Goal: Information Seeking & Learning: Find specific fact

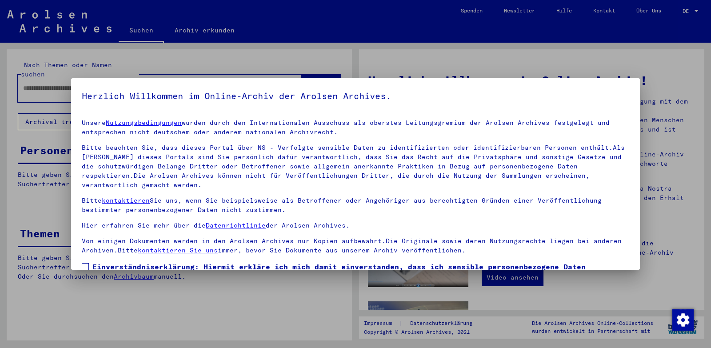
scroll to position [66, 0]
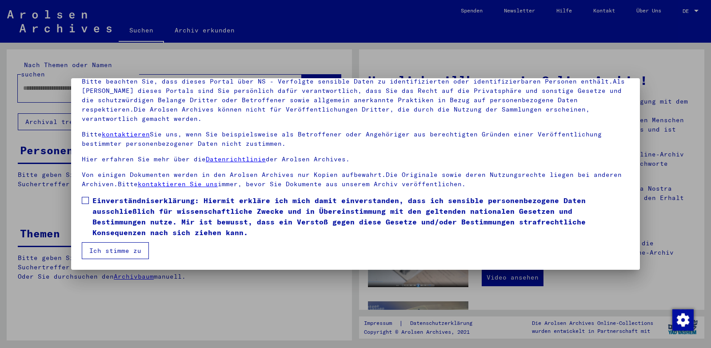
click at [87, 200] on span at bounding box center [85, 200] width 7 height 7
drag, startPoint x: 99, startPoint y: 246, endPoint x: 100, endPoint y: 233, distance: 13.8
click at [99, 247] on button "Ich stimme zu" at bounding box center [115, 250] width 67 height 17
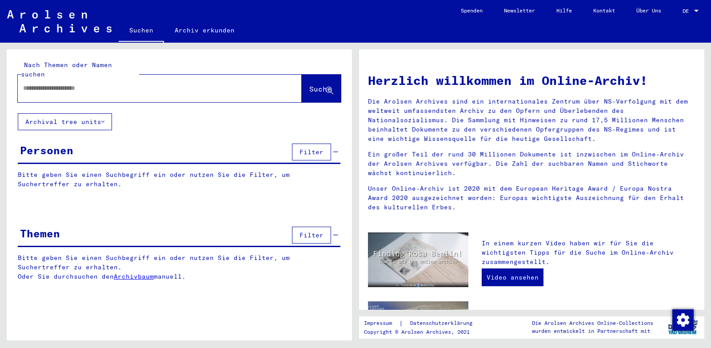
click at [59, 83] on input "text" at bounding box center [149, 87] width 252 height 9
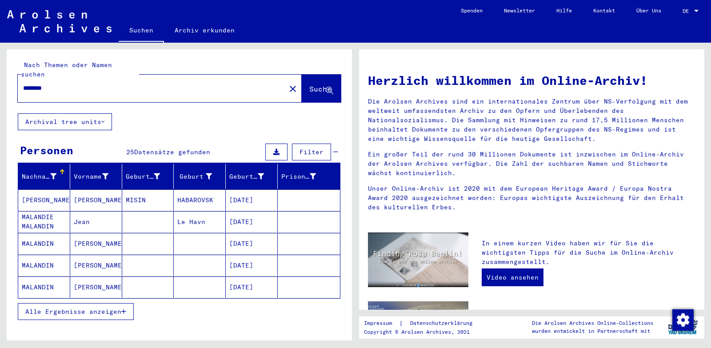
click at [94, 307] on span "Alle Ergebnisse anzeigen" at bounding box center [73, 311] width 96 height 8
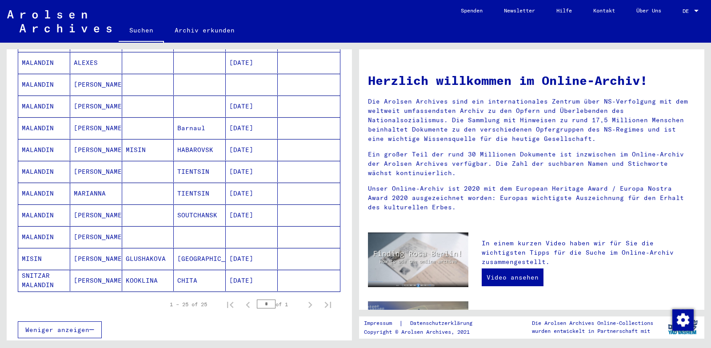
scroll to position [444, 0]
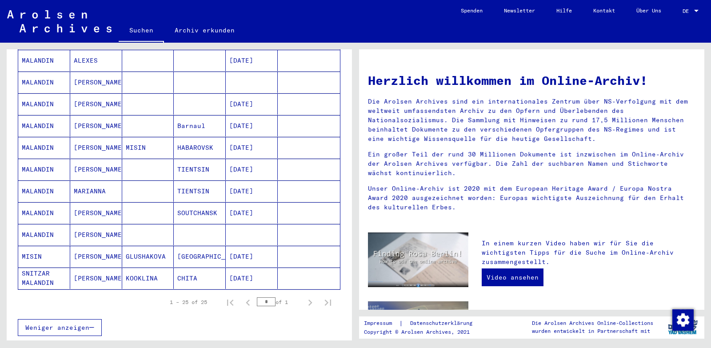
click at [143, 269] on mat-cell "KOOKLINA" at bounding box center [148, 277] width 52 height 21
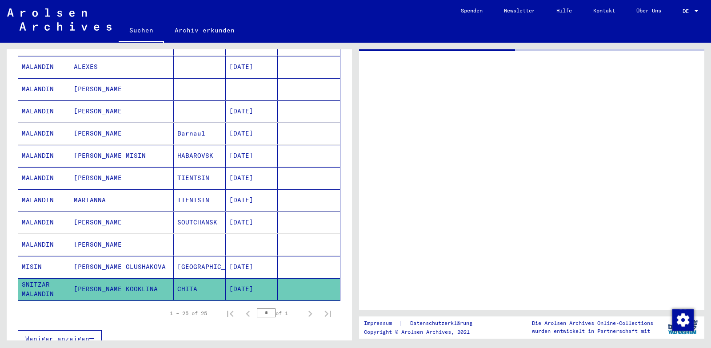
scroll to position [450, 0]
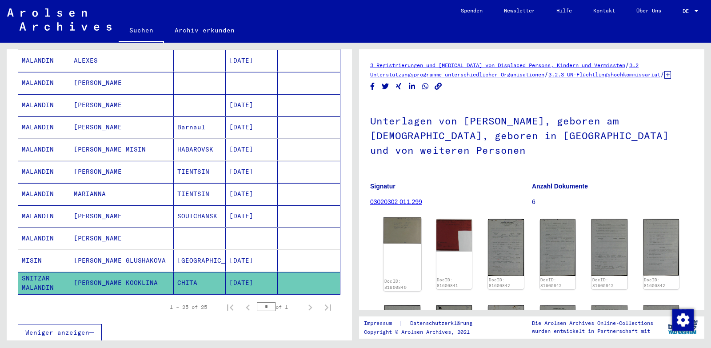
click at [398, 242] on img at bounding box center [402, 230] width 38 height 26
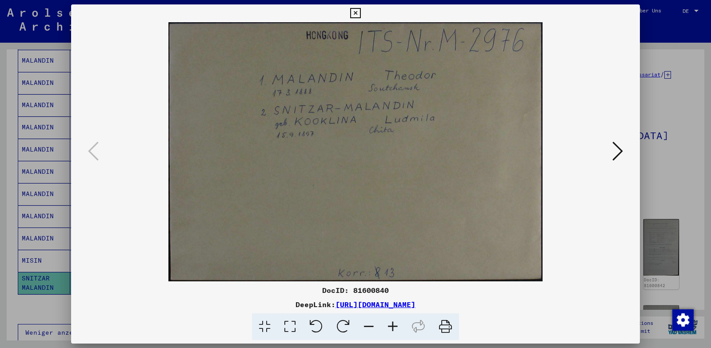
click at [618, 150] on icon at bounding box center [617, 150] width 11 height 21
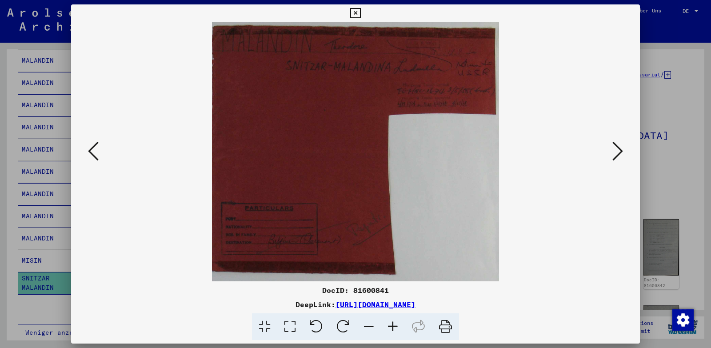
click at [618, 150] on icon at bounding box center [617, 150] width 11 height 21
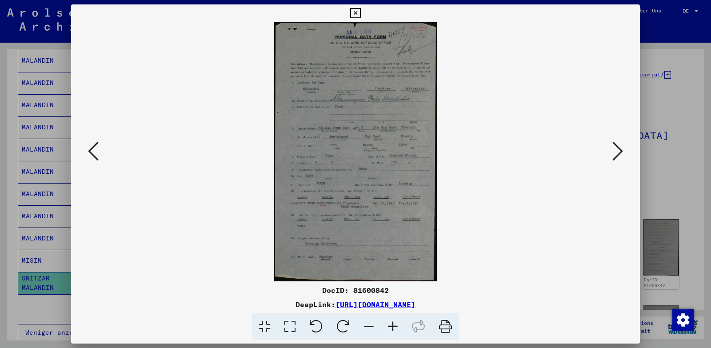
click at [390, 328] on icon at bounding box center [393, 326] width 24 height 27
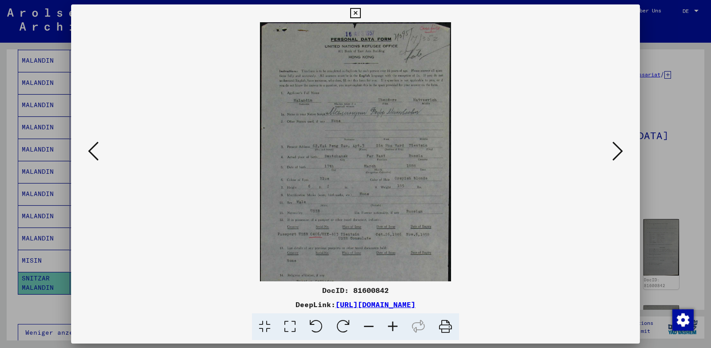
click at [390, 328] on icon at bounding box center [393, 326] width 24 height 27
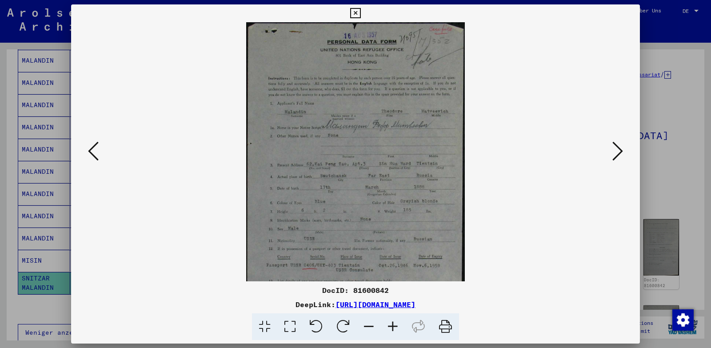
click at [390, 328] on icon at bounding box center [393, 326] width 24 height 27
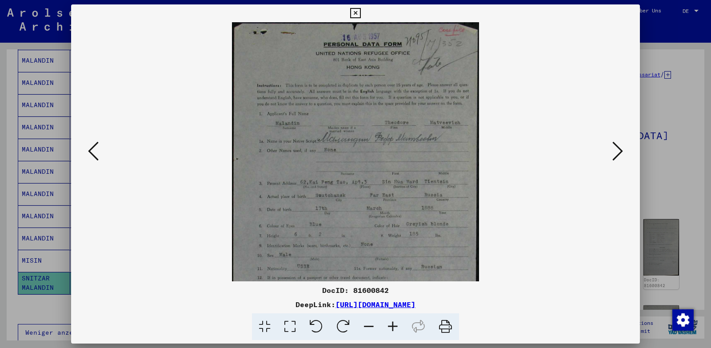
click at [390, 328] on icon at bounding box center [393, 326] width 24 height 27
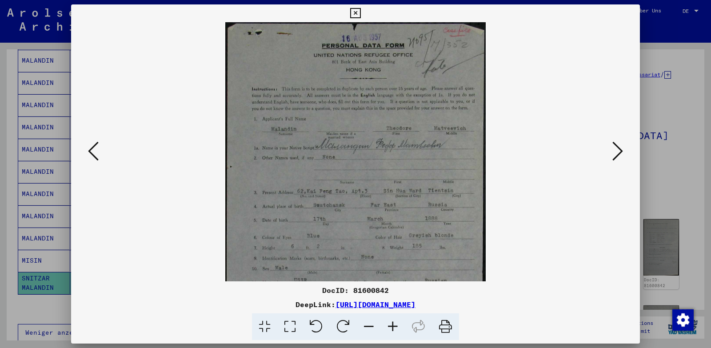
click at [390, 328] on icon at bounding box center [393, 326] width 24 height 27
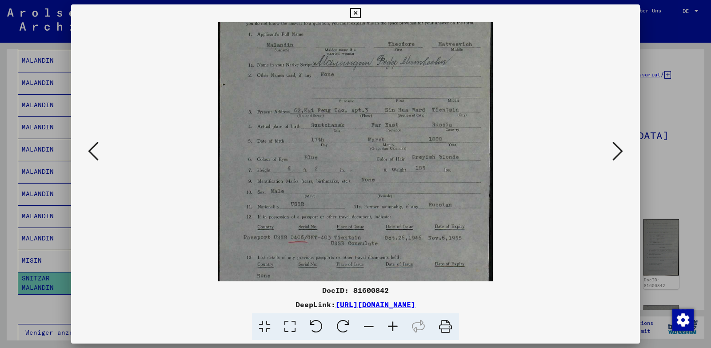
scroll to position [91, 0]
drag, startPoint x: 388, startPoint y: 256, endPoint x: 385, endPoint y: 165, distance: 91.1
click at [385, 165] on img at bounding box center [355, 149] width 274 height 437
click at [618, 147] on icon at bounding box center [617, 150] width 11 height 21
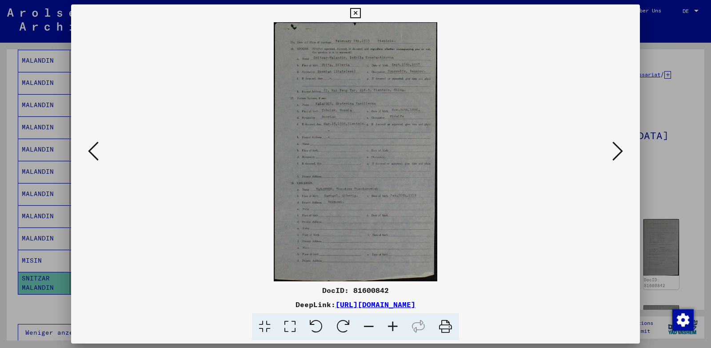
scroll to position [0, 0]
click at [394, 326] on icon at bounding box center [393, 326] width 24 height 27
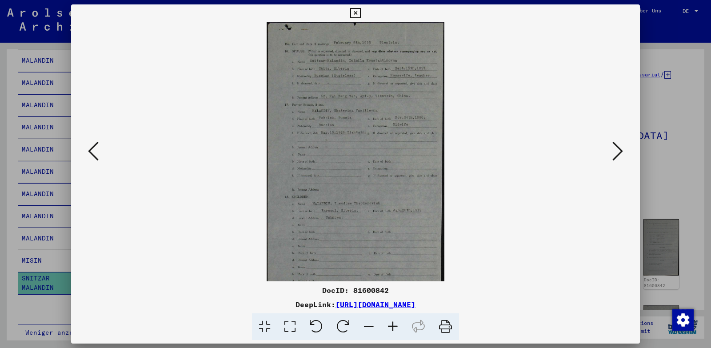
click at [394, 326] on icon at bounding box center [393, 326] width 24 height 27
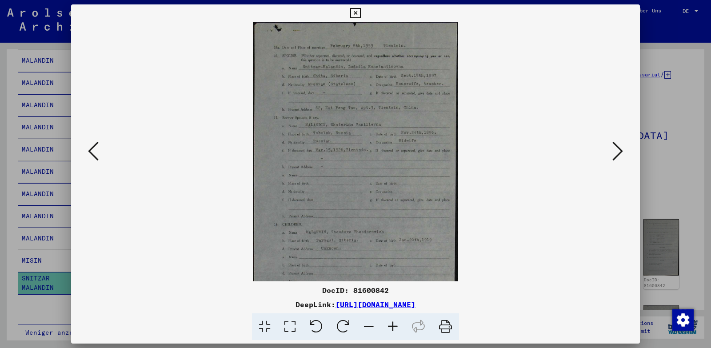
click at [394, 326] on icon at bounding box center [393, 326] width 24 height 27
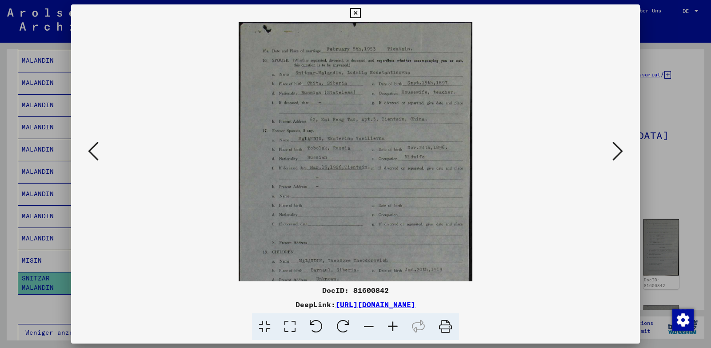
click at [394, 326] on icon at bounding box center [393, 326] width 24 height 27
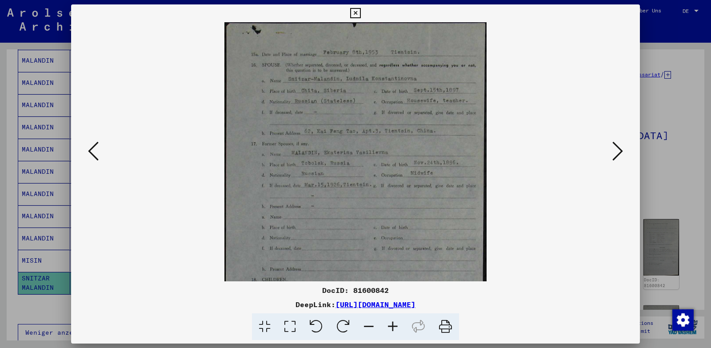
click at [394, 326] on icon at bounding box center [393, 326] width 24 height 27
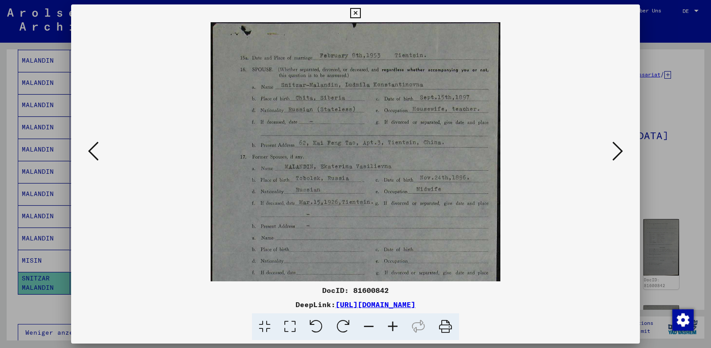
click at [394, 326] on icon at bounding box center [393, 326] width 24 height 27
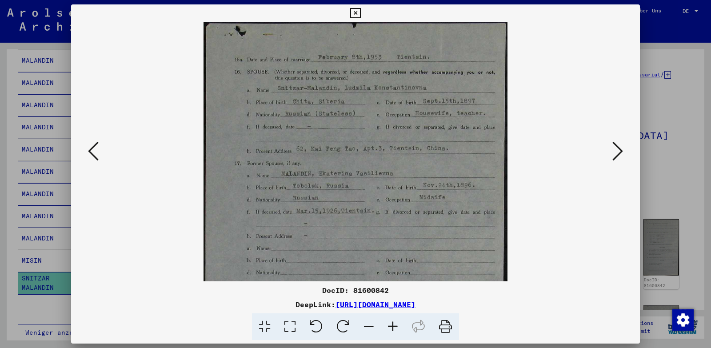
click at [394, 326] on icon at bounding box center [393, 326] width 24 height 27
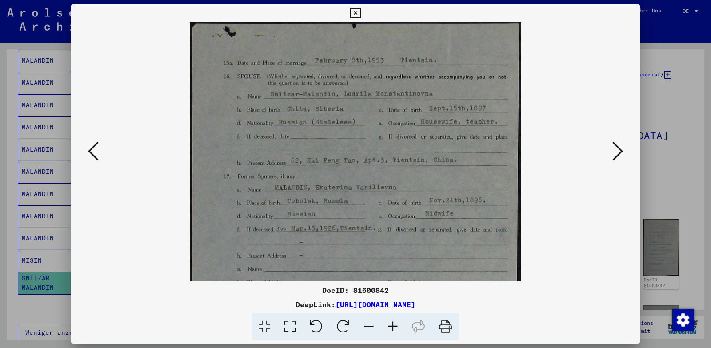
click at [394, 326] on icon at bounding box center [393, 326] width 24 height 27
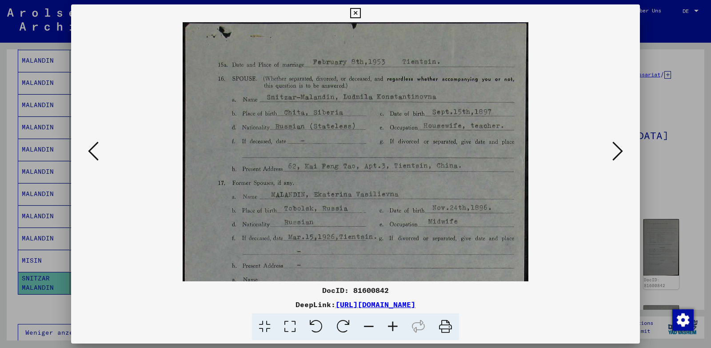
click at [394, 326] on icon at bounding box center [393, 326] width 24 height 27
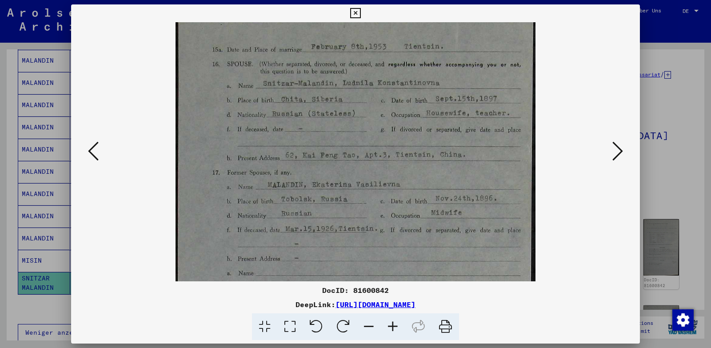
scroll to position [18, 0]
drag, startPoint x: 446, startPoint y: 203, endPoint x: 447, endPoint y: 186, distance: 17.8
click at [447, 186] on img at bounding box center [355, 289] width 360 height 570
click at [612, 152] on icon at bounding box center [617, 150] width 11 height 21
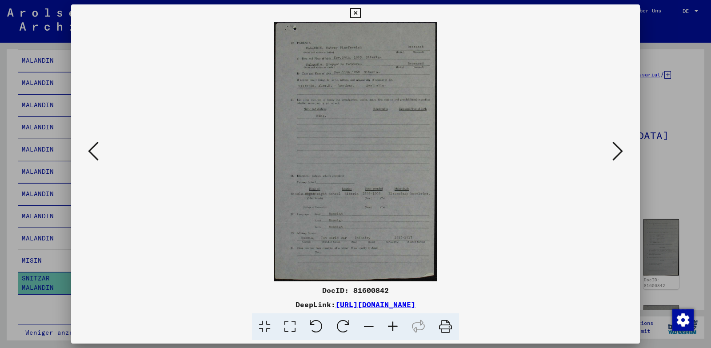
click at [393, 329] on icon at bounding box center [393, 326] width 24 height 27
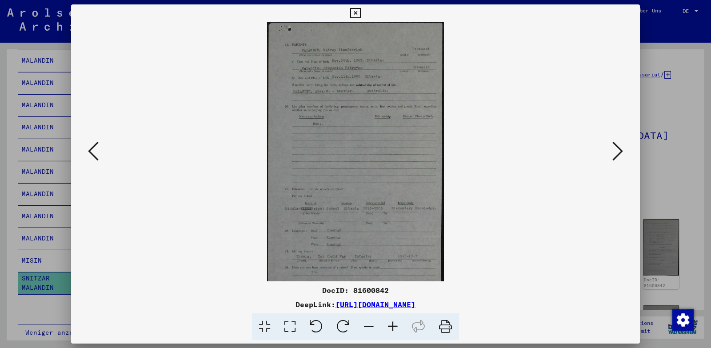
click at [393, 329] on icon at bounding box center [393, 326] width 24 height 27
click at [393, 330] on icon at bounding box center [393, 326] width 24 height 27
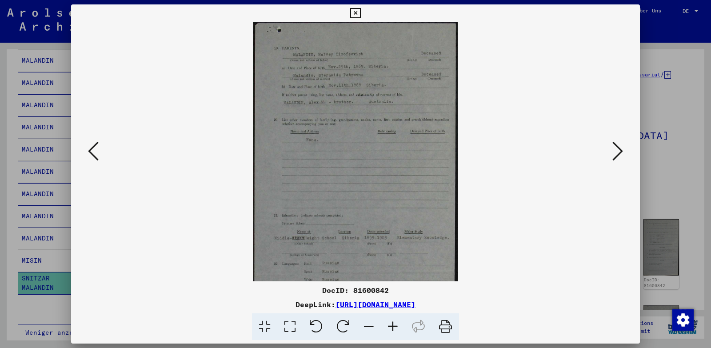
click at [392, 330] on icon at bounding box center [393, 326] width 24 height 27
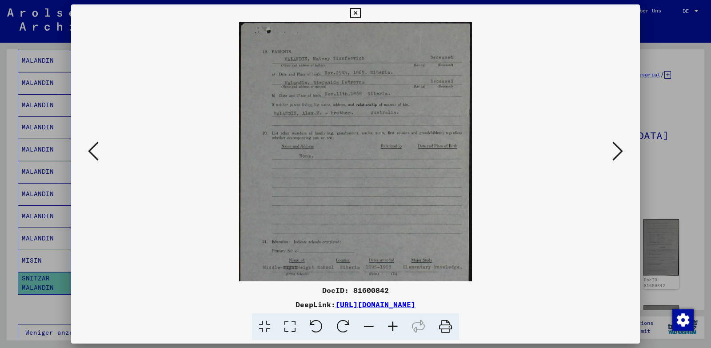
click at [392, 330] on icon at bounding box center [393, 326] width 24 height 27
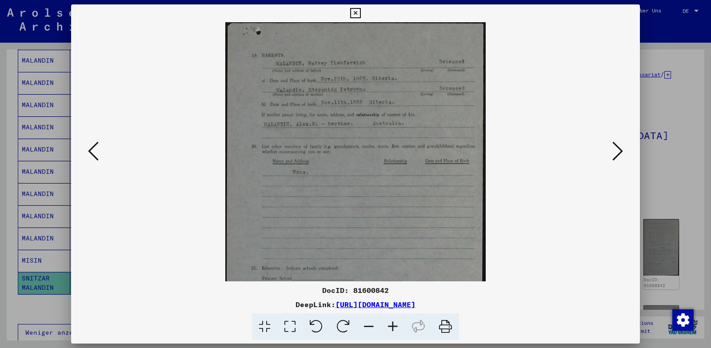
click at [392, 330] on icon at bounding box center [393, 326] width 24 height 27
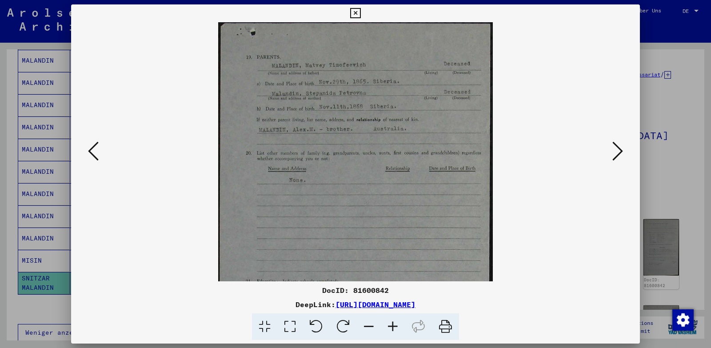
click at [392, 330] on icon at bounding box center [393, 326] width 24 height 27
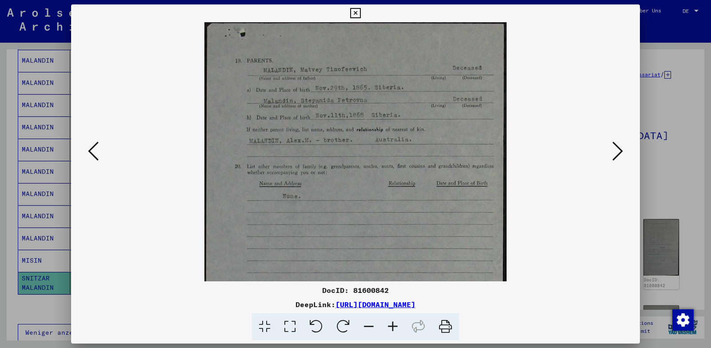
click at [392, 330] on icon at bounding box center [393, 326] width 24 height 27
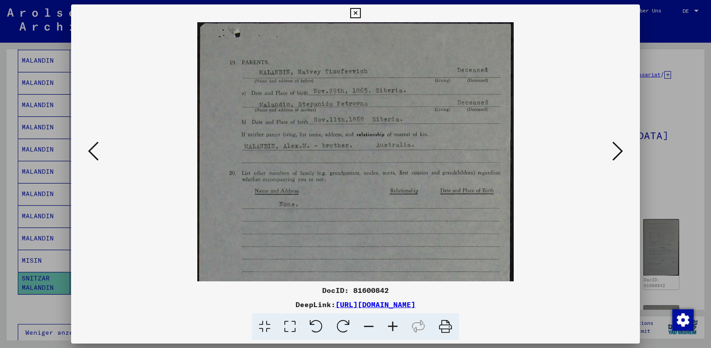
click at [392, 330] on icon at bounding box center [393, 326] width 24 height 27
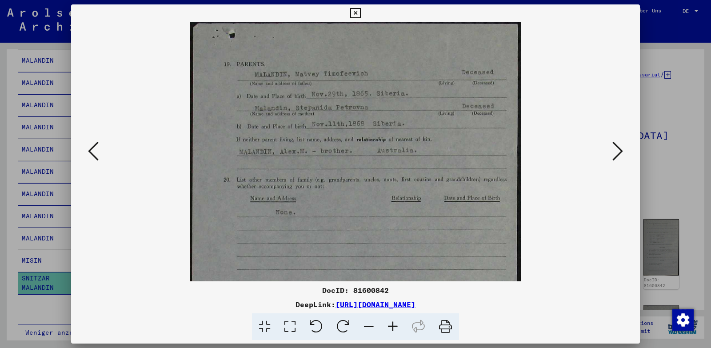
click at [94, 151] on icon at bounding box center [93, 150] width 11 height 21
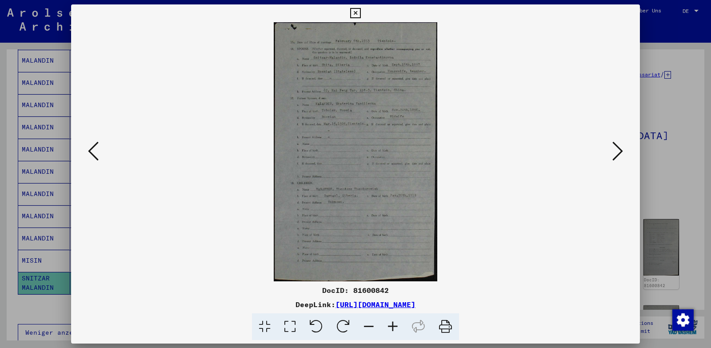
click at [94, 151] on icon at bounding box center [93, 150] width 11 height 21
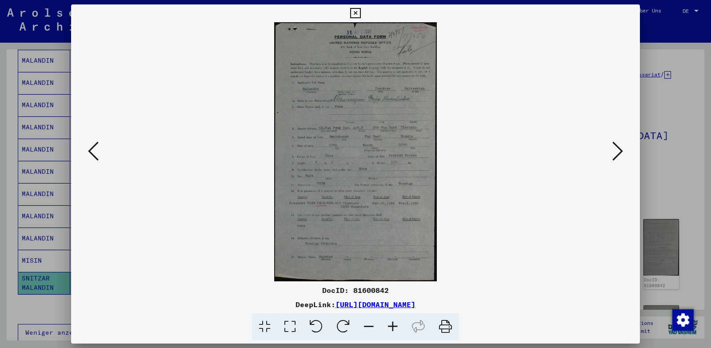
click at [621, 151] on icon at bounding box center [617, 150] width 11 height 21
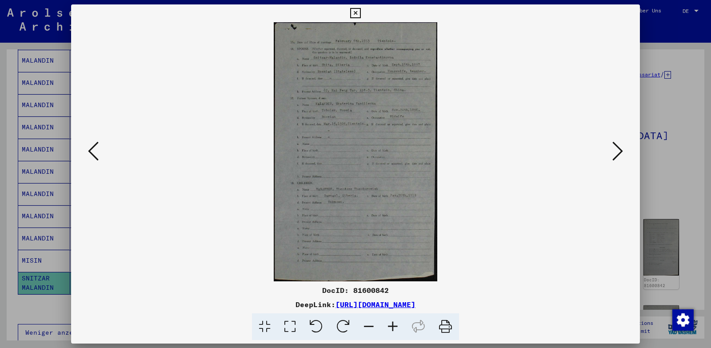
click at [620, 151] on icon at bounding box center [617, 150] width 11 height 21
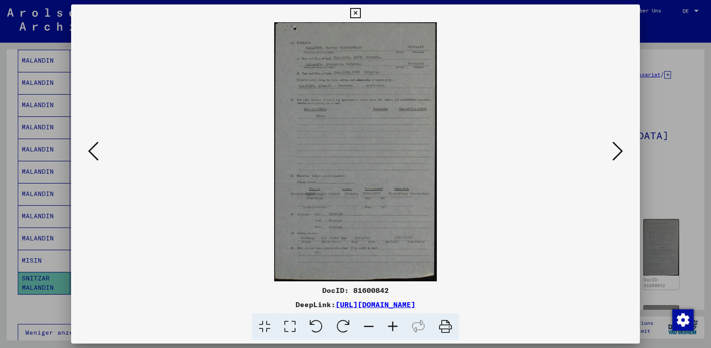
click at [620, 151] on icon at bounding box center [617, 150] width 11 height 21
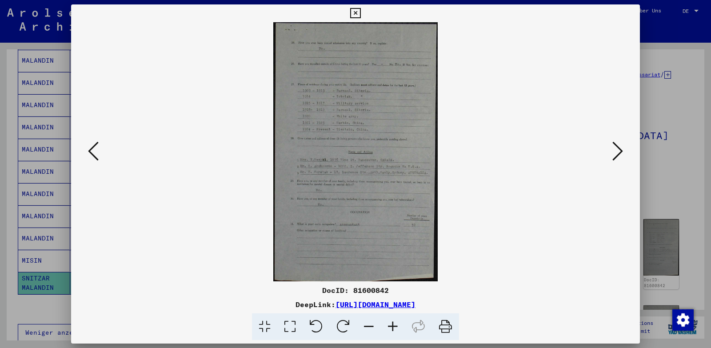
click at [393, 326] on icon at bounding box center [393, 326] width 24 height 27
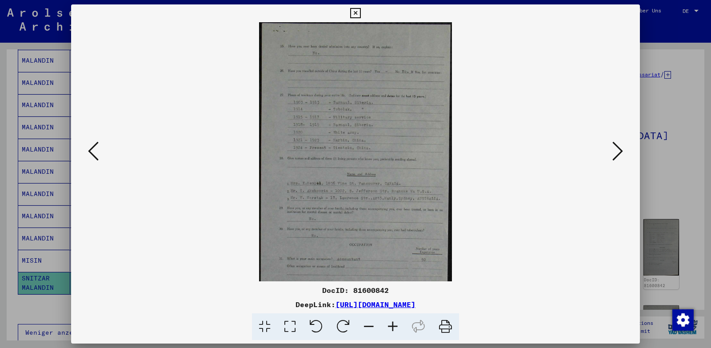
click at [393, 327] on icon at bounding box center [393, 326] width 24 height 27
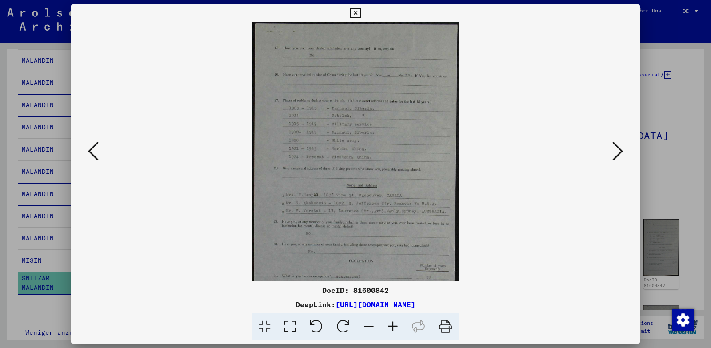
click at [393, 327] on icon at bounding box center [393, 326] width 24 height 27
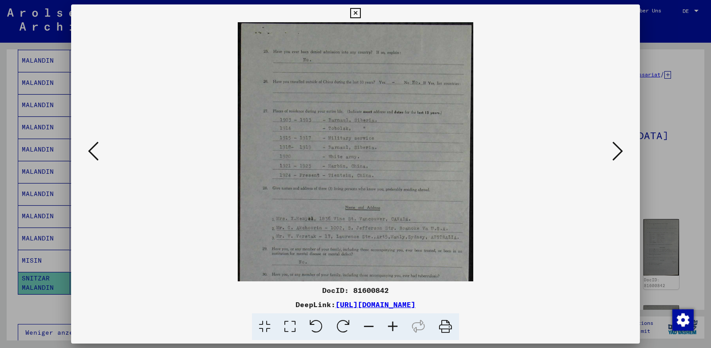
click at [392, 327] on icon at bounding box center [393, 326] width 24 height 27
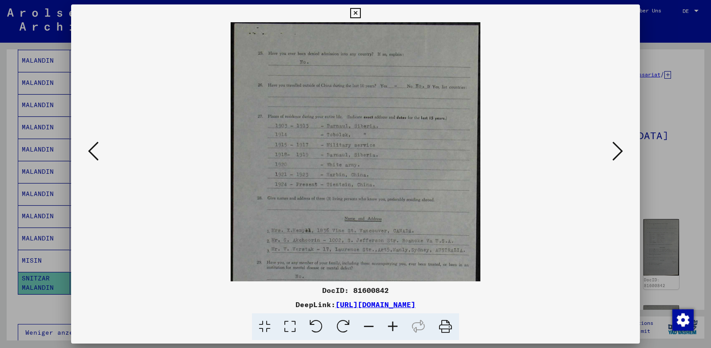
click at [612, 143] on button at bounding box center [617, 151] width 16 height 25
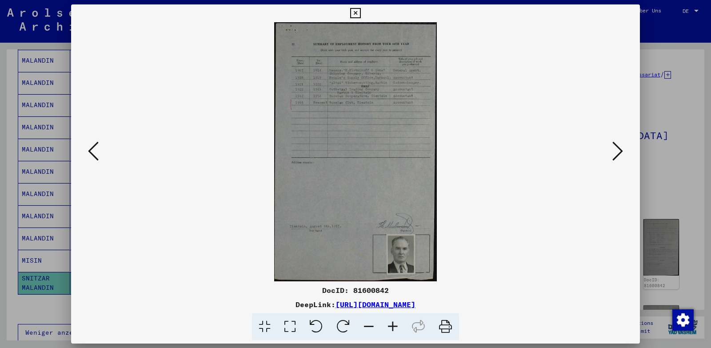
click at [612, 145] on button at bounding box center [617, 151] width 16 height 25
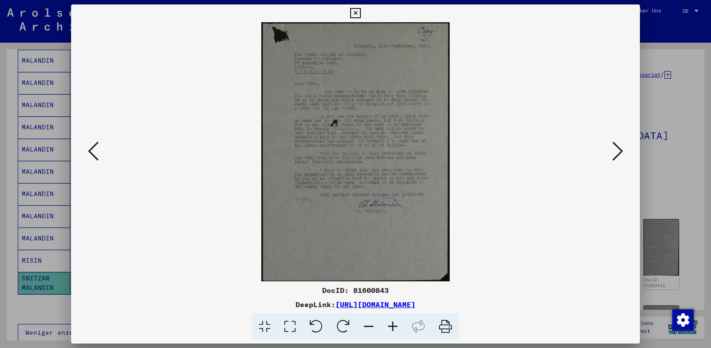
click at [612, 145] on button at bounding box center [617, 151] width 16 height 25
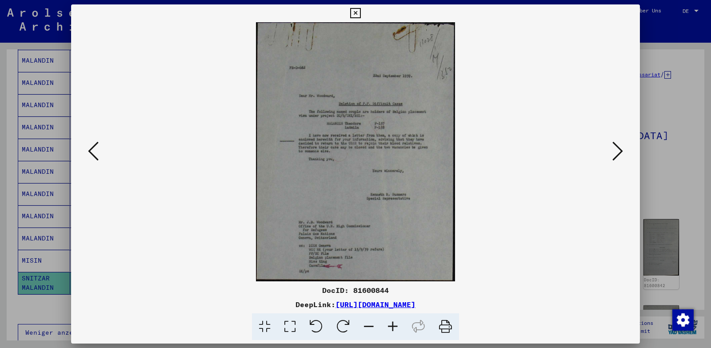
click at [612, 145] on button at bounding box center [617, 151] width 16 height 25
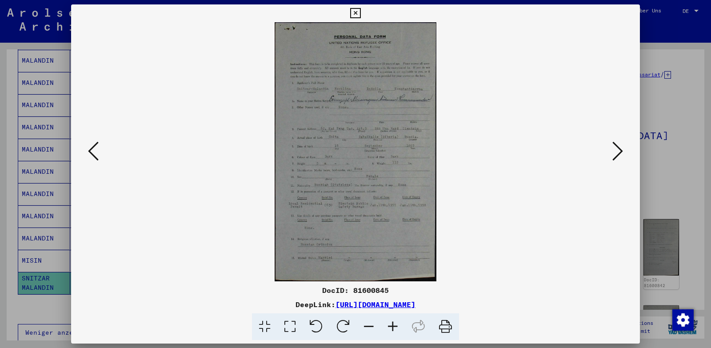
click at [387, 325] on icon at bounding box center [393, 326] width 24 height 27
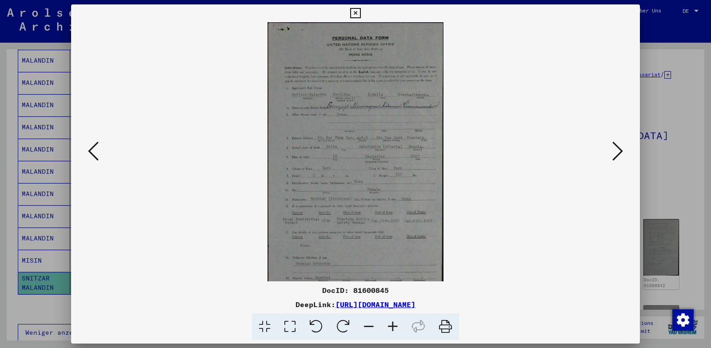
click at [387, 325] on icon at bounding box center [393, 326] width 24 height 27
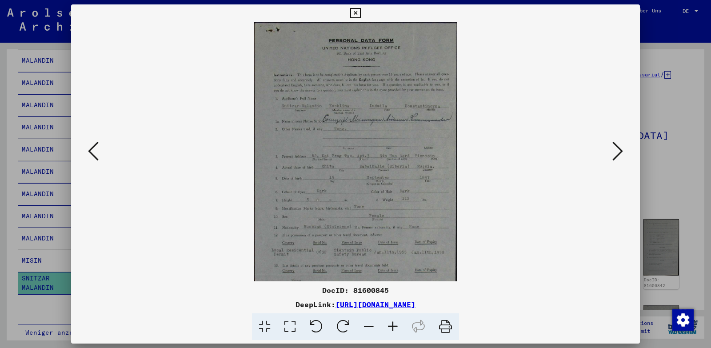
click at [387, 325] on icon at bounding box center [393, 326] width 24 height 27
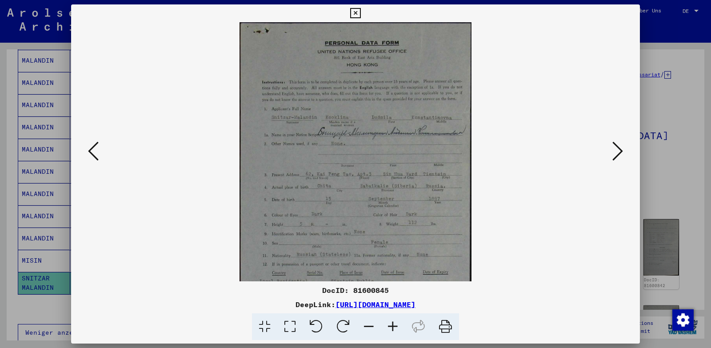
click at [387, 325] on icon at bounding box center [393, 326] width 24 height 27
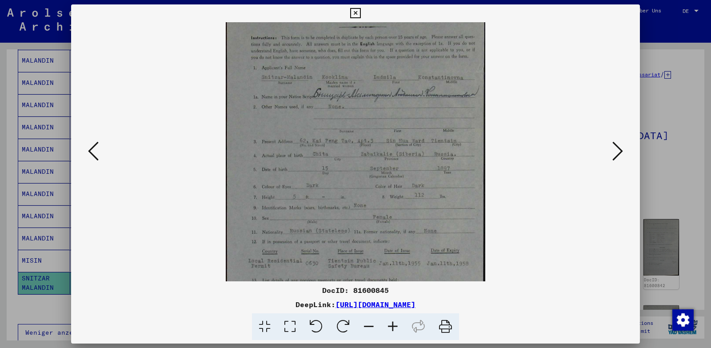
drag, startPoint x: 379, startPoint y: 196, endPoint x: 364, endPoint y: 144, distance: 53.7
click at [364, 144] on img at bounding box center [355, 178] width 259 height 414
click at [613, 149] on icon at bounding box center [617, 150] width 11 height 21
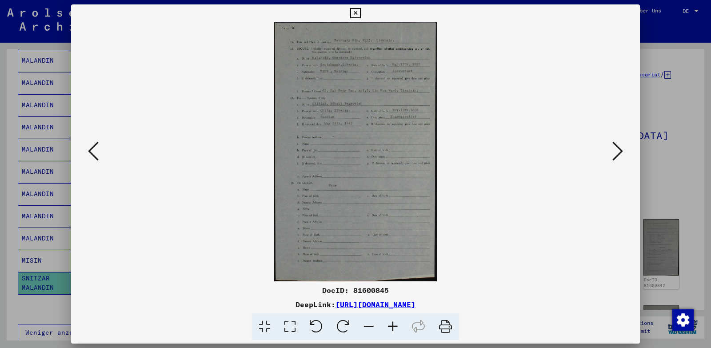
scroll to position [0, 0]
click at [391, 325] on icon at bounding box center [393, 326] width 24 height 27
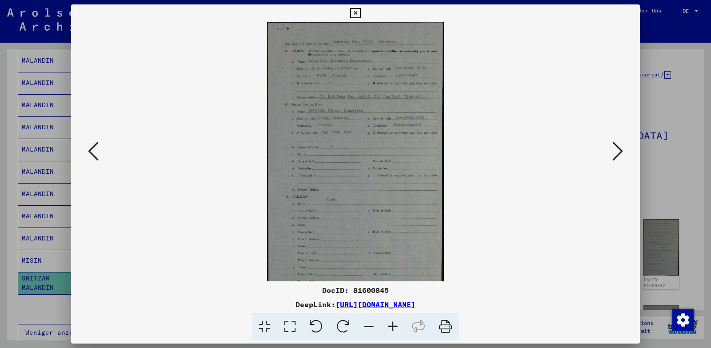
click at [391, 325] on icon at bounding box center [393, 326] width 24 height 27
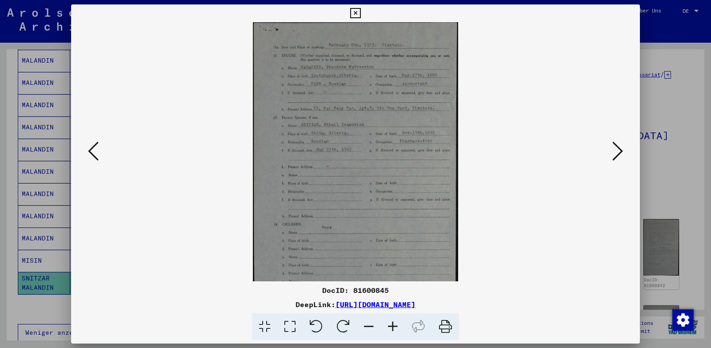
click at [391, 325] on icon at bounding box center [393, 326] width 24 height 27
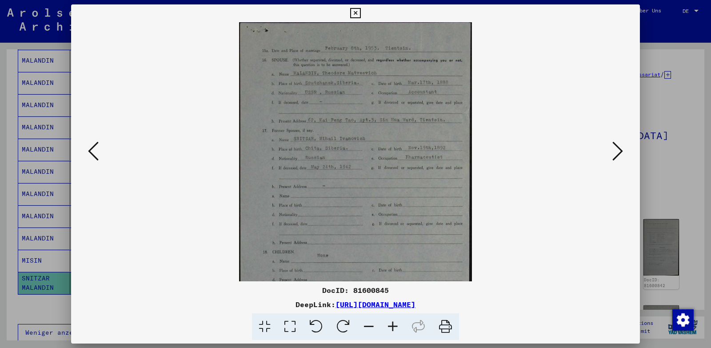
click at [391, 325] on icon at bounding box center [393, 326] width 24 height 27
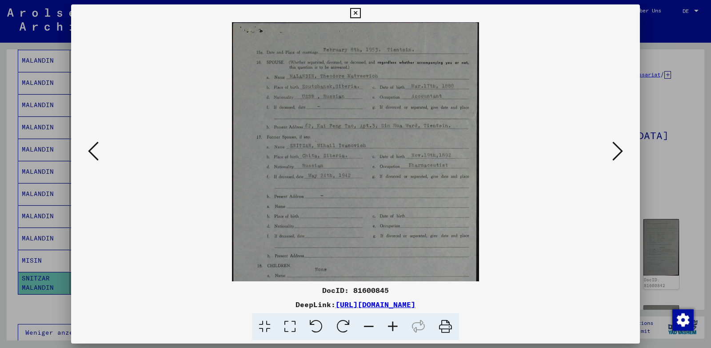
click at [391, 325] on icon at bounding box center [393, 326] width 24 height 27
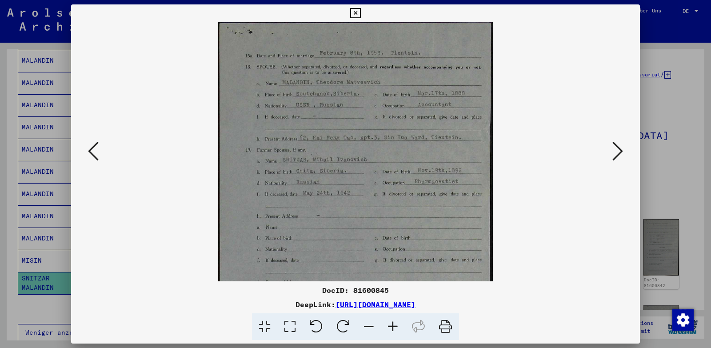
click at [391, 325] on icon at bounding box center [393, 326] width 24 height 27
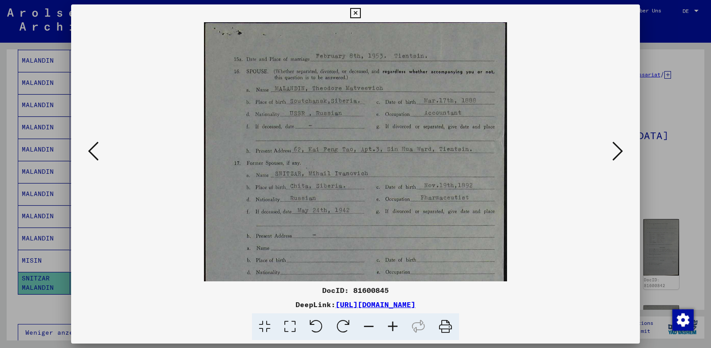
click at [391, 325] on icon at bounding box center [393, 326] width 24 height 27
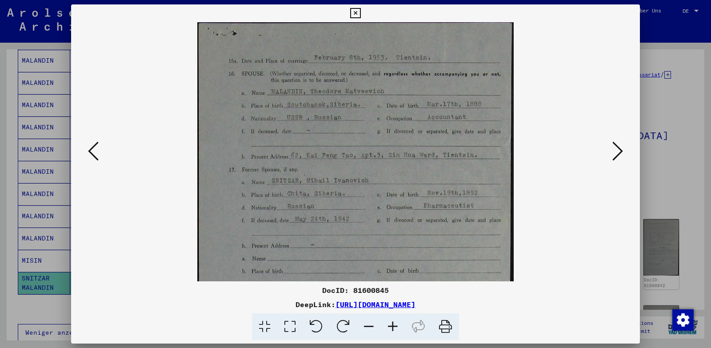
click at [617, 150] on icon at bounding box center [617, 150] width 11 height 21
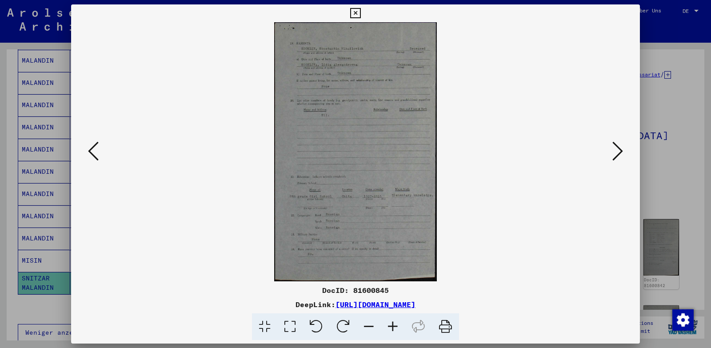
click at [392, 329] on icon at bounding box center [393, 326] width 24 height 27
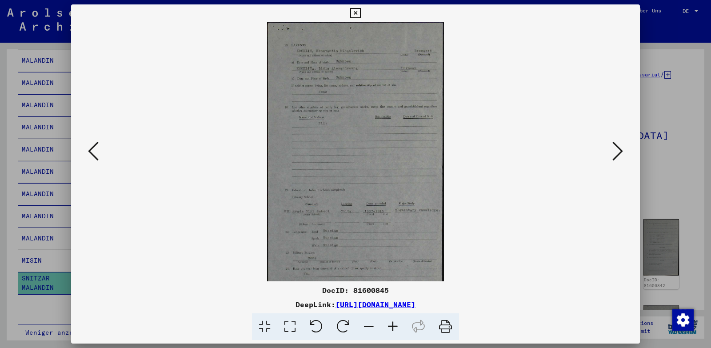
click at [392, 329] on icon at bounding box center [393, 326] width 24 height 27
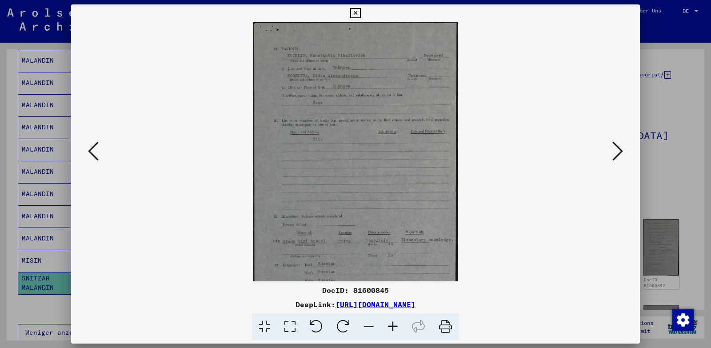
click at [392, 329] on icon at bounding box center [393, 326] width 24 height 27
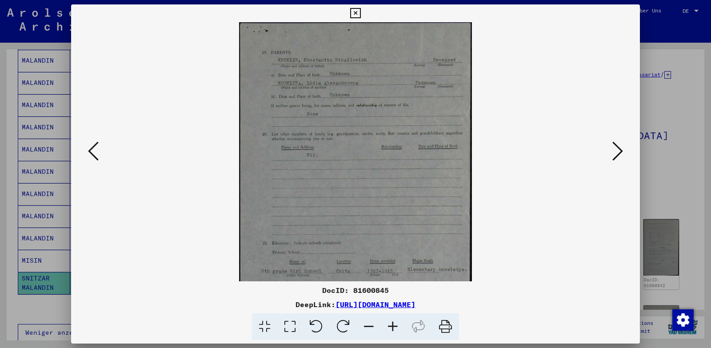
click at [392, 329] on icon at bounding box center [393, 326] width 24 height 27
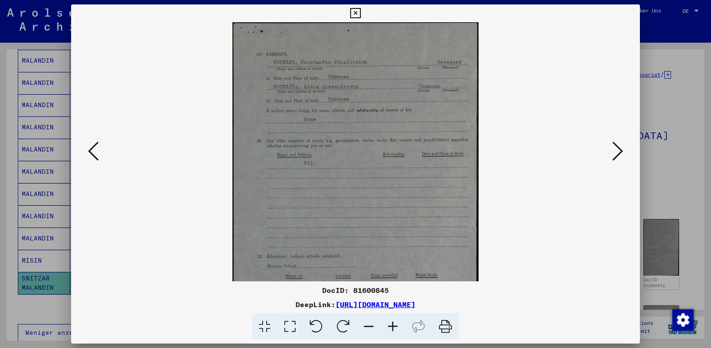
click at [392, 329] on icon at bounding box center [393, 326] width 24 height 27
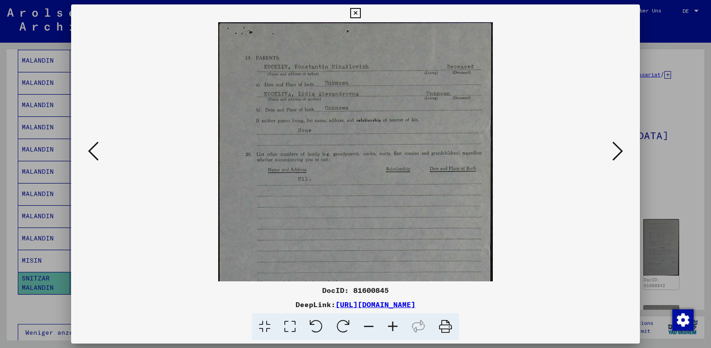
click at [392, 329] on icon at bounding box center [393, 326] width 24 height 27
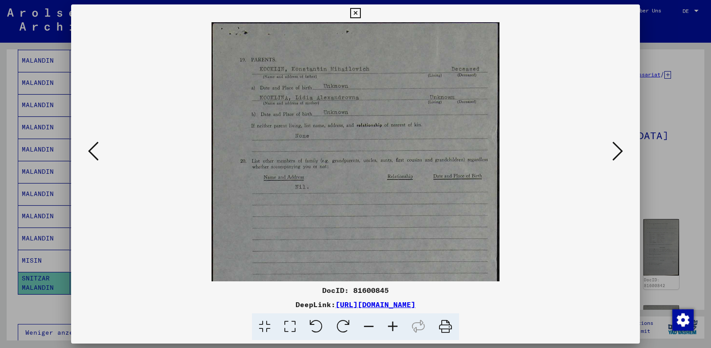
click at [619, 151] on icon at bounding box center [617, 150] width 11 height 21
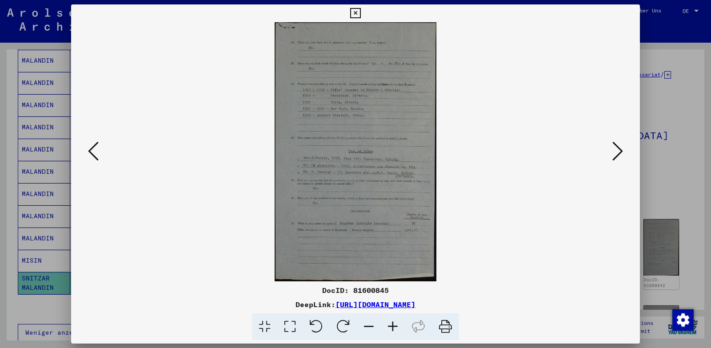
click at [393, 324] on icon at bounding box center [393, 326] width 24 height 27
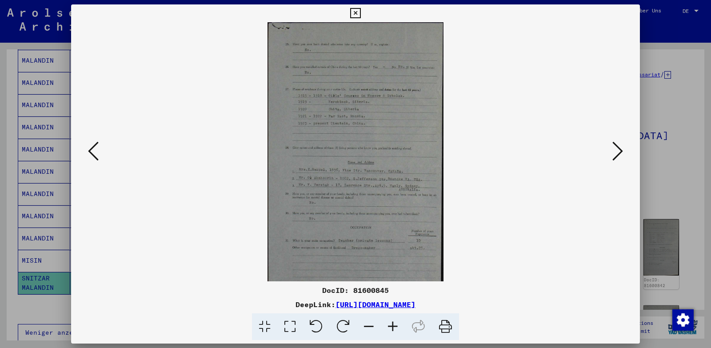
click at [393, 324] on icon at bounding box center [393, 326] width 24 height 27
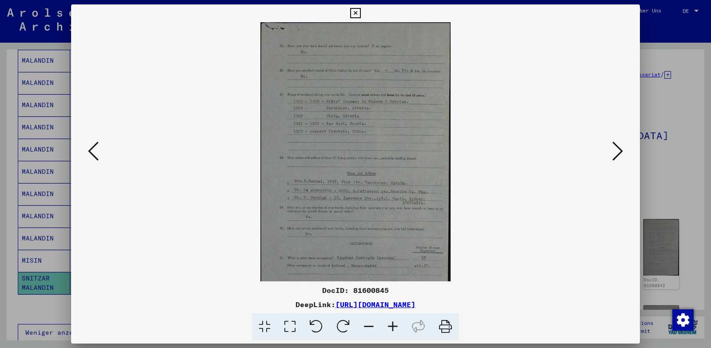
click at [393, 324] on icon at bounding box center [393, 326] width 24 height 27
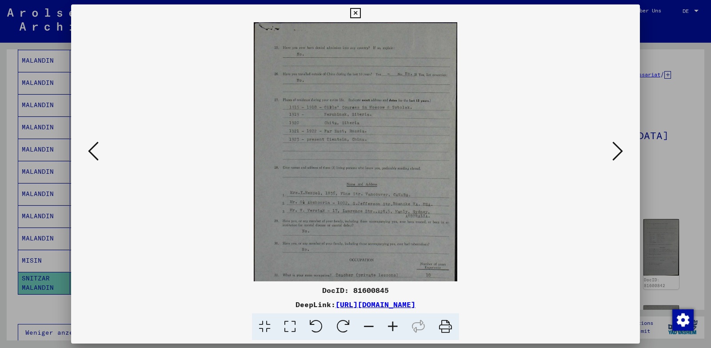
click at [393, 324] on icon at bounding box center [393, 326] width 24 height 27
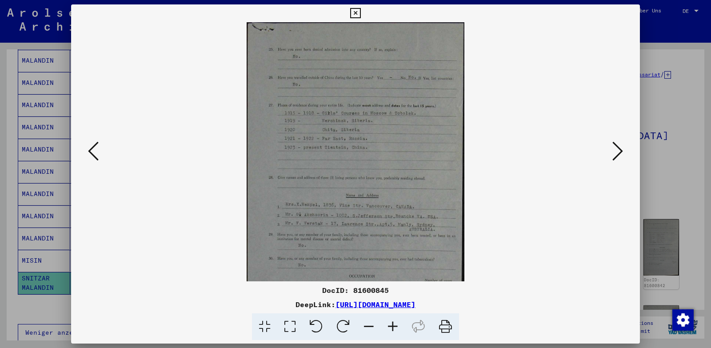
click at [393, 324] on icon at bounding box center [393, 326] width 24 height 27
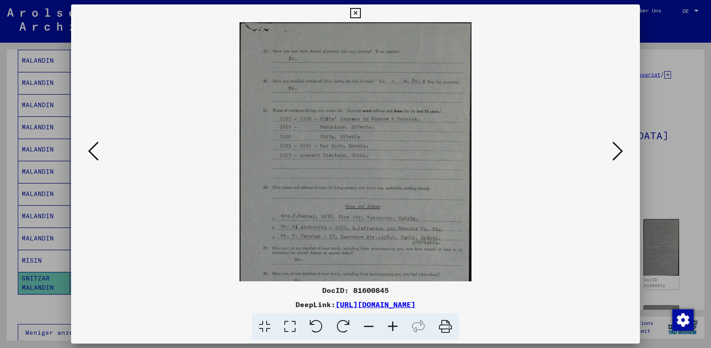
click at [393, 324] on icon at bounding box center [393, 326] width 24 height 27
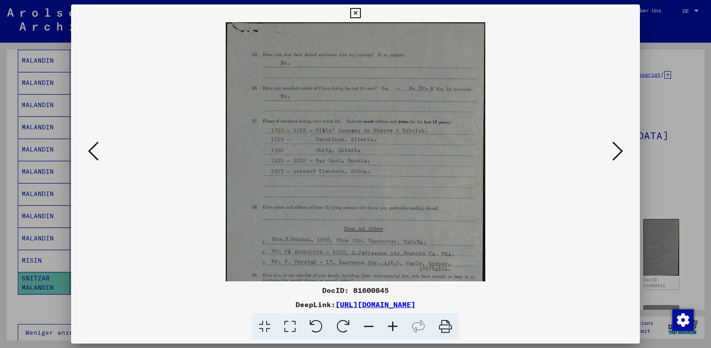
click at [393, 324] on icon at bounding box center [393, 326] width 24 height 27
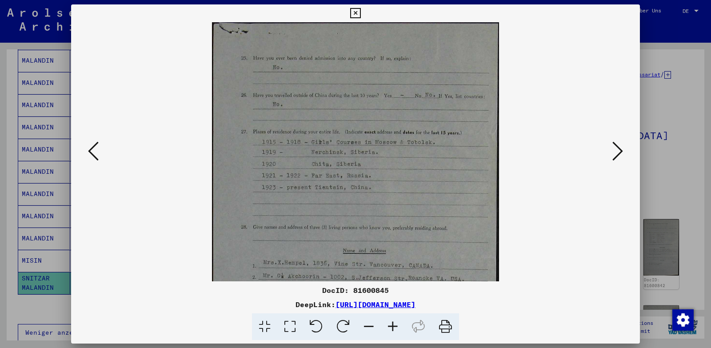
click at [393, 324] on icon at bounding box center [393, 326] width 24 height 27
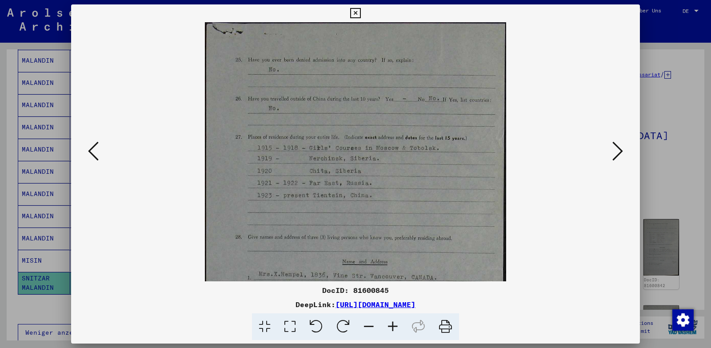
click at [618, 150] on icon at bounding box center [617, 150] width 11 height 21
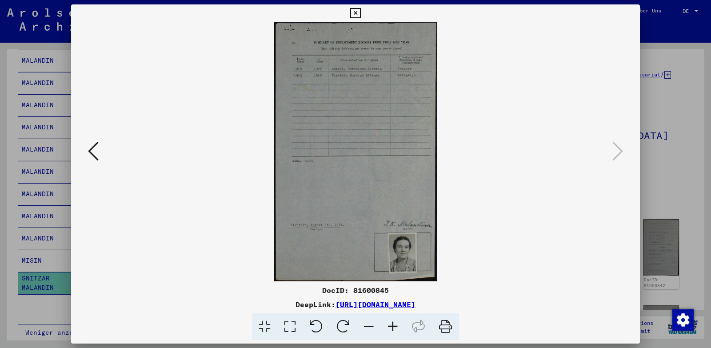
click at [357, 12] on icon at bounding box center [355, 13] width 10 height 11
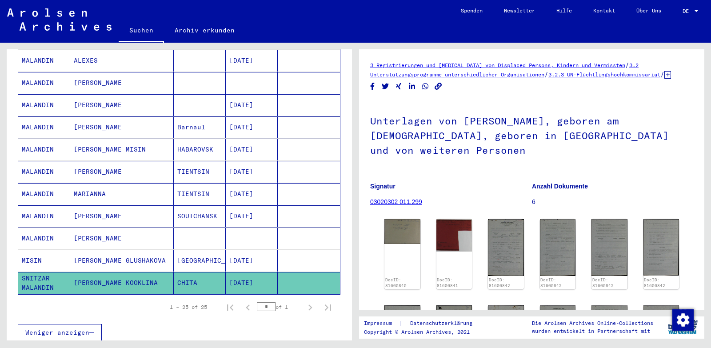
click at [143, 250] on mat-cell "GLUSHAKOVA" at bounding box center [148, 261] width 52 height 22
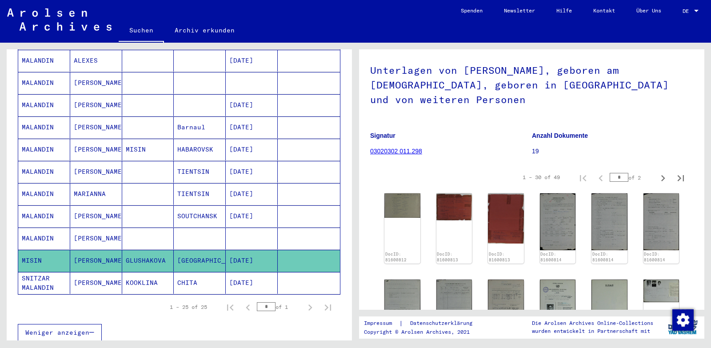
scroll to position [133, 0]
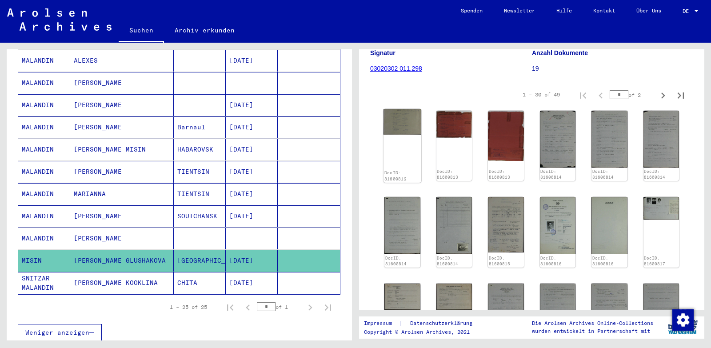
click at [394, 125] on img at bounding box center [402, 122] width 38 height 26
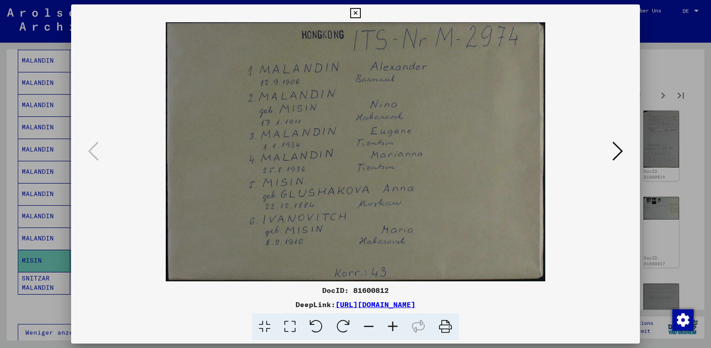
click at [616, 150] on icon at bounding box center [617, 150] width 11 height 21
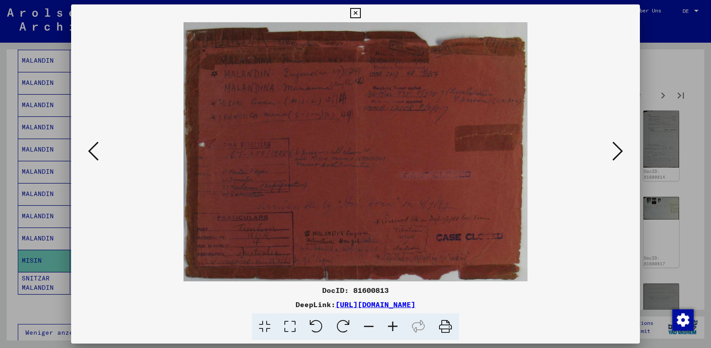
click at [616, 150] on icon at bounding box center [617, 150] width 11 height 21
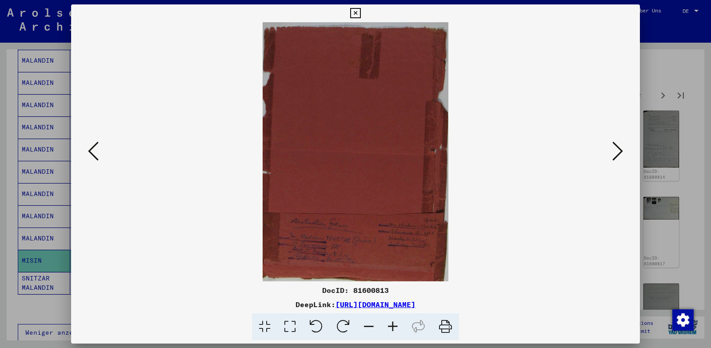
click at [616, 150] on icon at bounding box center [617, 150] width 11 height 21
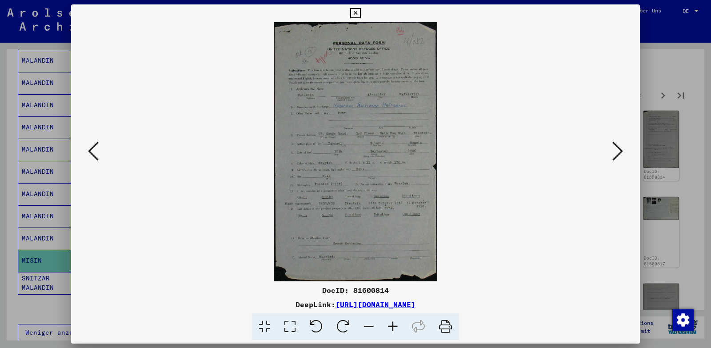
click at [393, 325] on icon at bounding box center [393, 326] width 24 height 27
click at [393, 326] on icon at bounding box center [393, 326] width 24 height 27
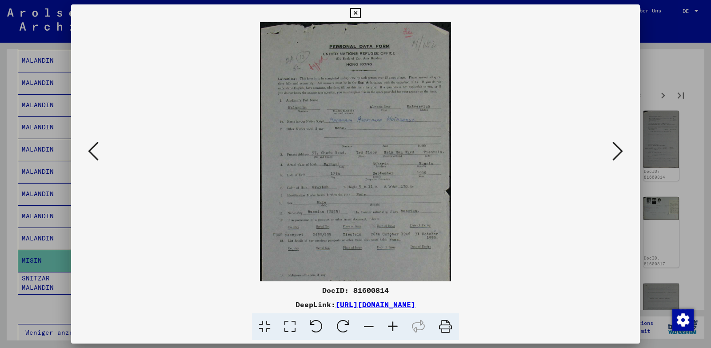
click at [393, 326] on icon at bounding box center [393, 326] width 24 height 27
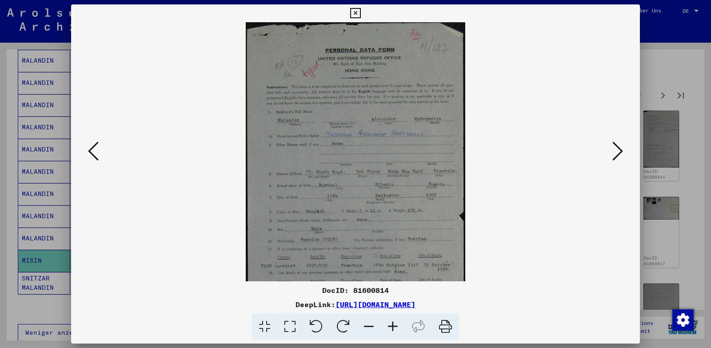
click at [393, 326] on icon at bounding box center [393, 326] width 24 height 27
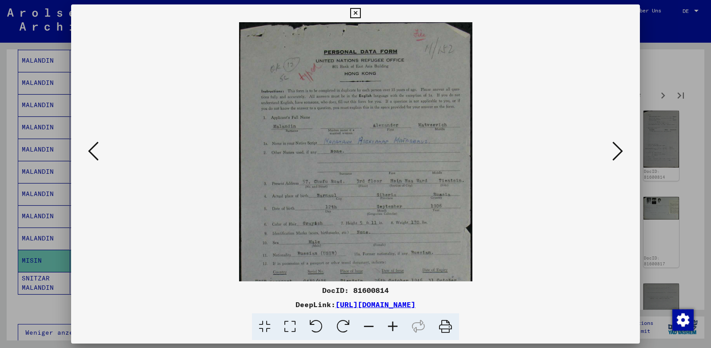
click at [393, 326] on icon at bounding box center [393, 326] width 24 height 27
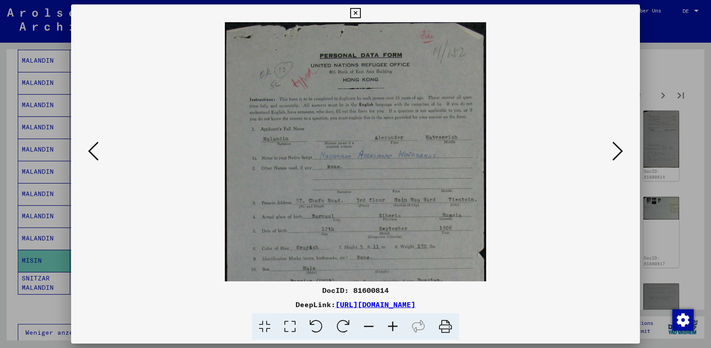
click at [618, 148] on icon at bounding box center [617, 150] width 11 height 21
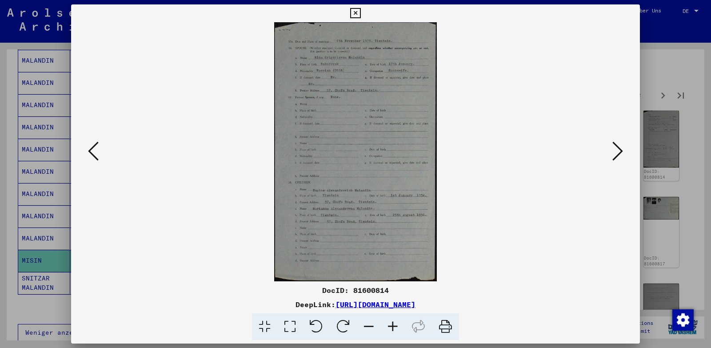
click at [618, 148] on icon at bounding box center [617, 150] width 11 height 21
click at [393, 325] on icon at bounding box center [393, 326] width 24 height 27
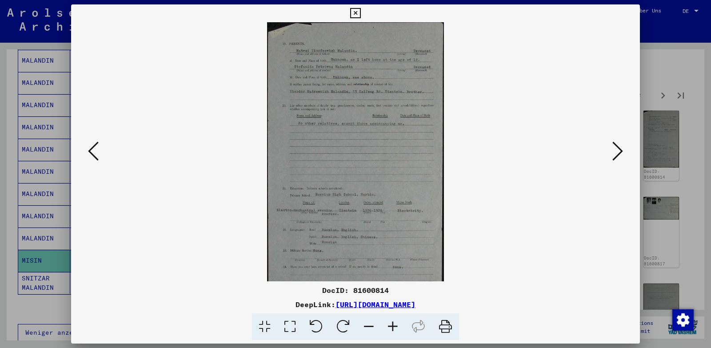
click at [393, 325] on icon at bounding box center [393, 326] width 24 height 27
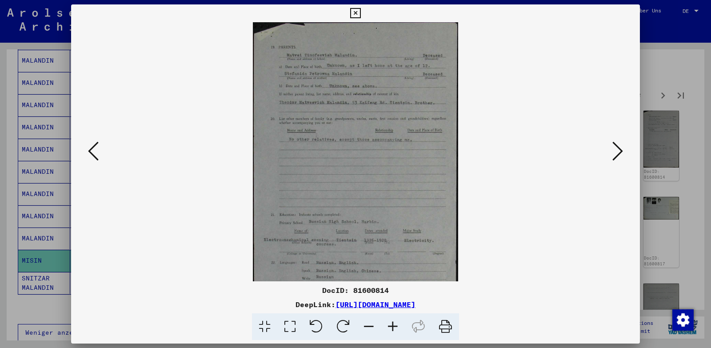
click at [393, 325] on icon at bounding box center [393, 326] width 24 height 27
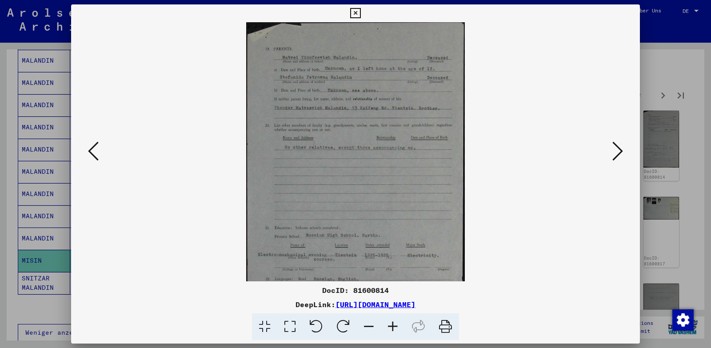
click at [393, 325] on icon at bounding box center [393, 326] width 24 height 27
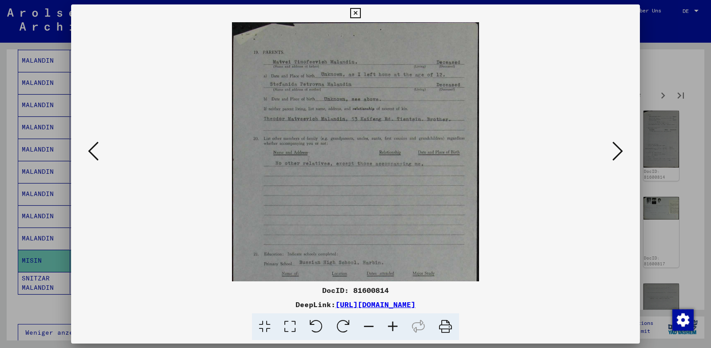
click at [393, 325] on icon at bounding box center [393, 326] width 24 height 27
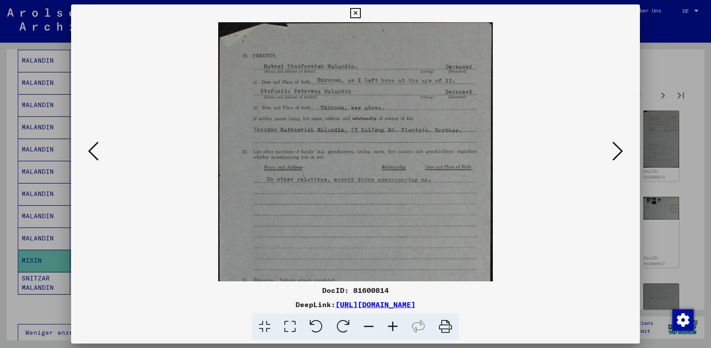
click at [393, 325] on icon at bounding box center [393, 326] width 24 height 27
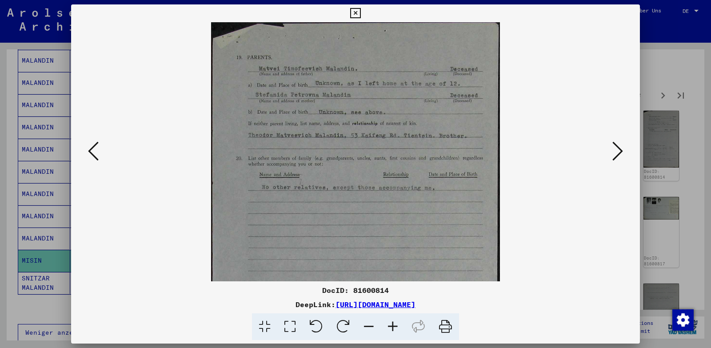
click at [393, 325] on icon at bounding box center [393, 326] width 24 height 27
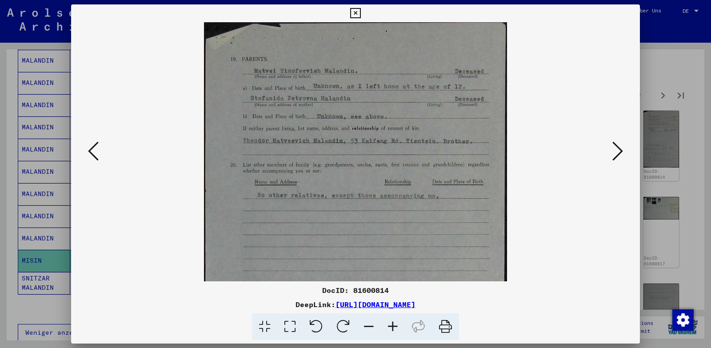
click at [616, 147] on icon at bounding box center [617, 150] width 11 height 21
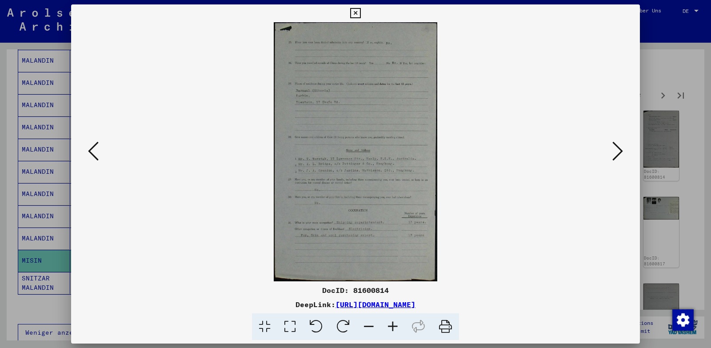
click at [616, 147] on icon at bounding box center [617, 150] width 11 height 21
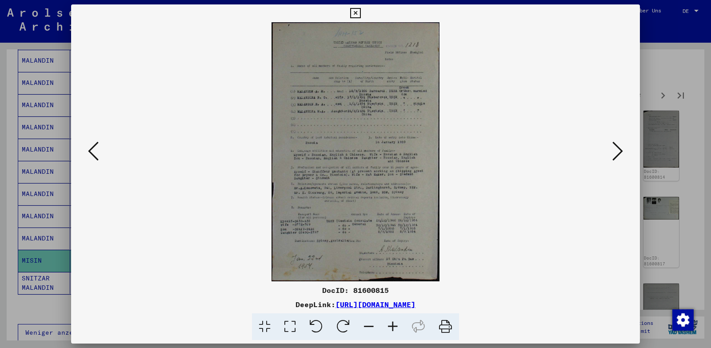
click at [616, 147] on icon at bounding box center [617, 150] width 11 height 21
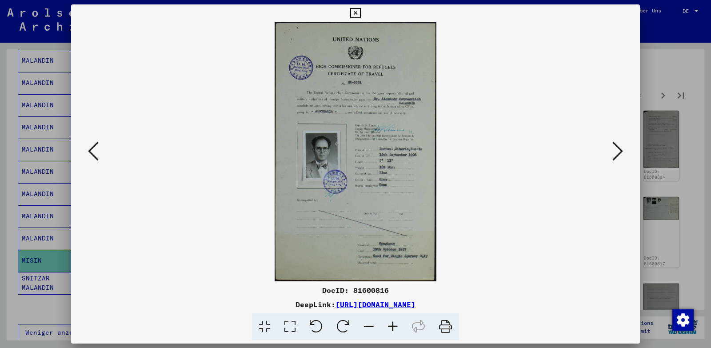
click at [616, 147] on icon at bounding box center [617, 150] width 11 height 21
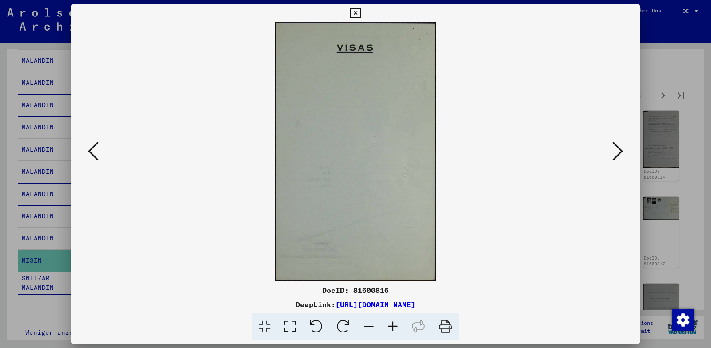
click at [616, 147] on icon at bounding box center [617, 150] width 11 height 21
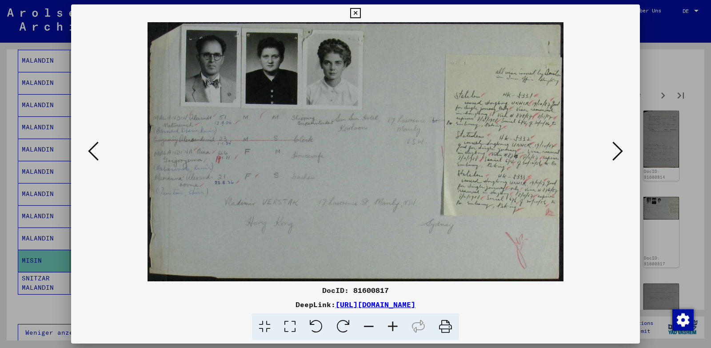
click at [616, 147] on icon at bounding box center [617, 150] width 11 height 21
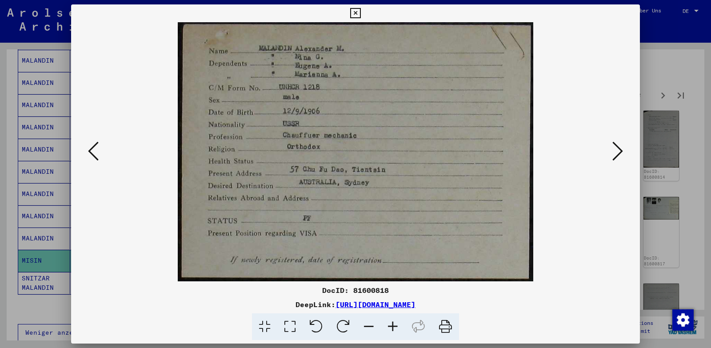
click at [616, 147] on icon at bounding box center [617, 150] width 11 height 21
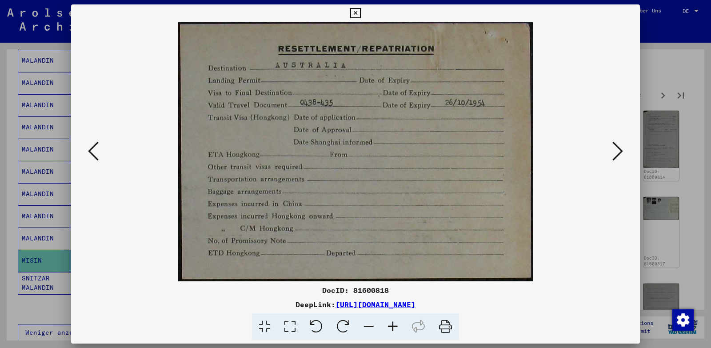
click at [616, 147] on icon at bounding box center [617, 150] width 11 height 21
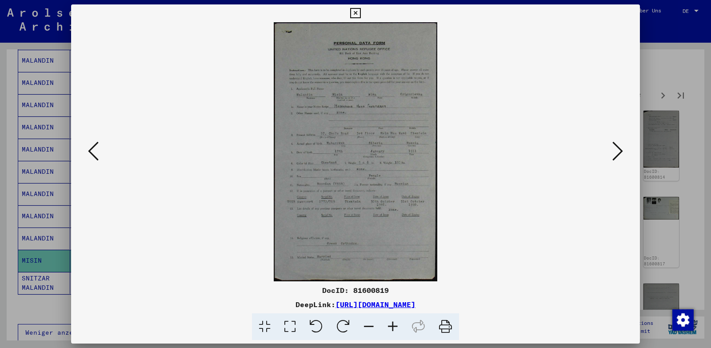
click at [393, 326] on icon at bounding box center [393, 326] width 24 height 27
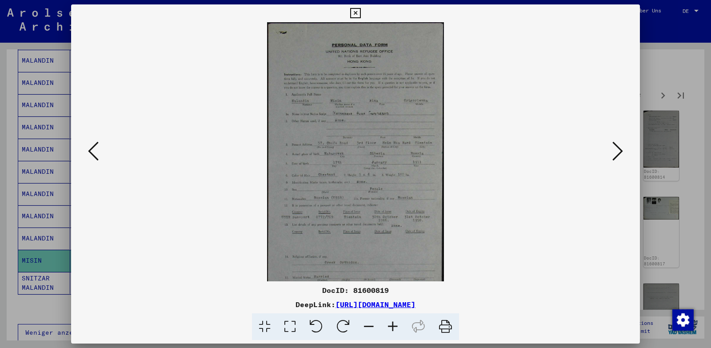
click at [393, 326] on icon at bounding box center [393, 326] width 24 height 27
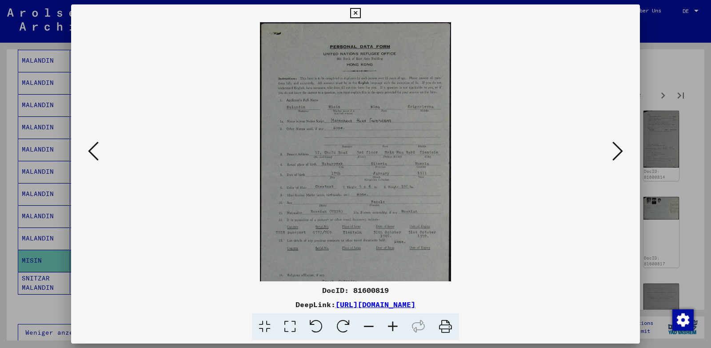
click at [393, 326] on icon at bounding box center [393, 326] width 24 height 27
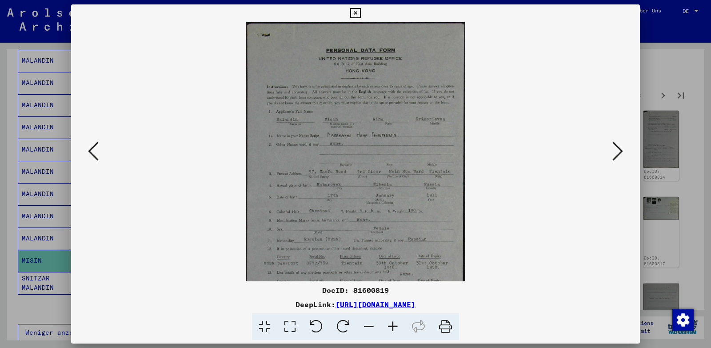
click at [393, 326] on icon at bounding box center [393, 326] width 24 height 27
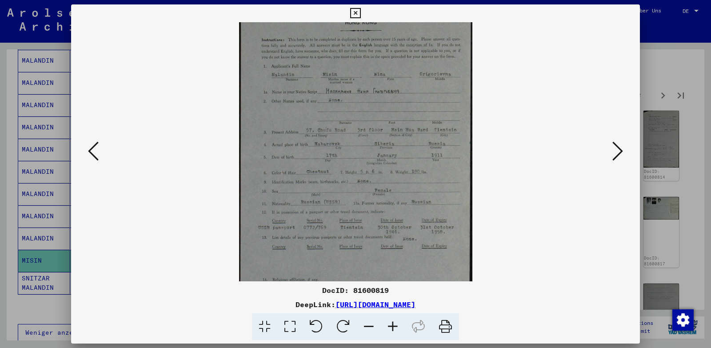
scroll to position [52, 0]
drag, startPoint x: 398, startPoint y: 229, endPoint x: 388, endPoint y: 180, distance: 49.9
click at [388, 180] on img at bounding box center [355, 155] width 233 height 370
click at [393, 322] on icon at bounding box center [393, 326] width 24 height 27
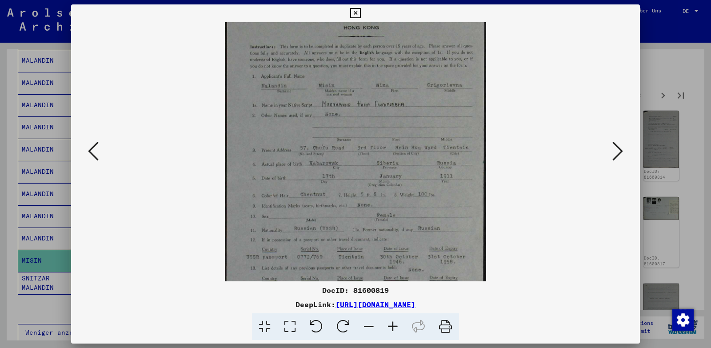
click at [393, 322] on icon at bounding box center [393, 326] width 24 height 27
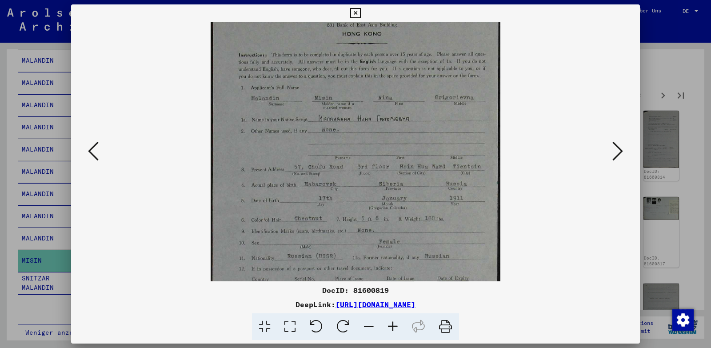
click at [393, 322] on icon at bounding box center [393, 326] width 24 height 27
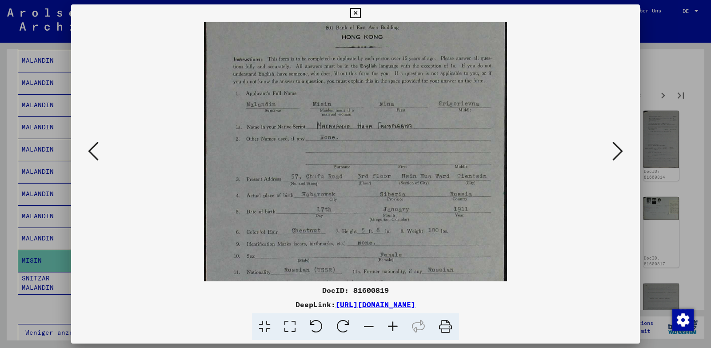
click at [393, 322] on icon at bounding box center [393, 326] width 24 height 27
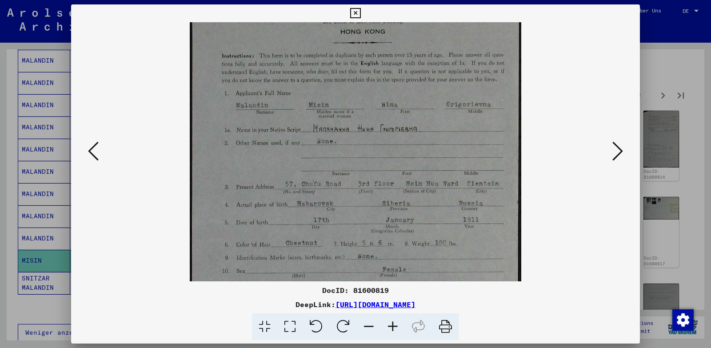
scroll to position [74, 0]
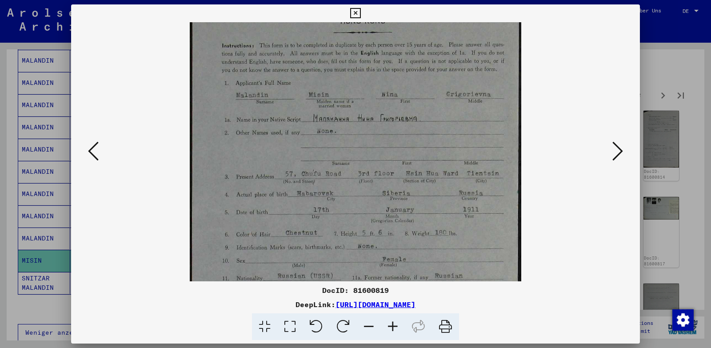
drag, startPoint x: 406, startPoint y: 247, endPoint x: 405, endPoint y: 226, distance: 21.8
click at [405, 226] on img at bounding box center [355, 210] width 331 height 525
click at [617, 152] on icon at bounding box center [617, 150] width 11 height 21
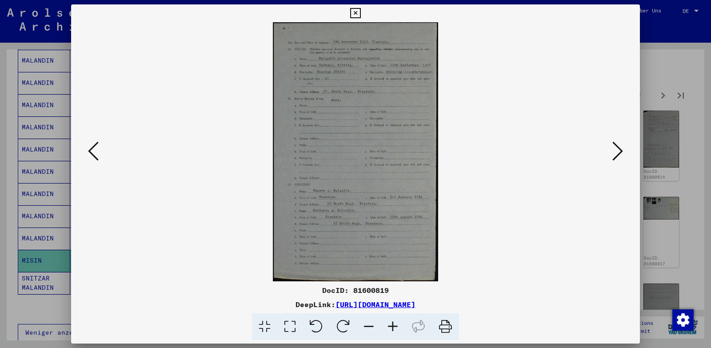
scroll to position [0, 0]
click at [391, 328] on icon at bounding box center [393, 326] width 24 height 27
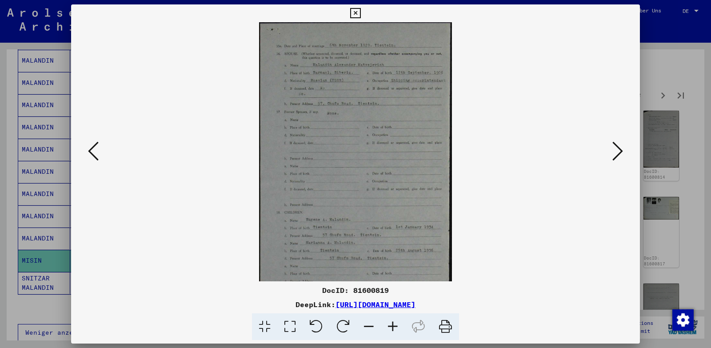
click at [391, 328] on icon at bounding box center [393, 326] width 24 height 27
click at [390, 328] on icon at bounding box center [393, 326] width 24 height 27
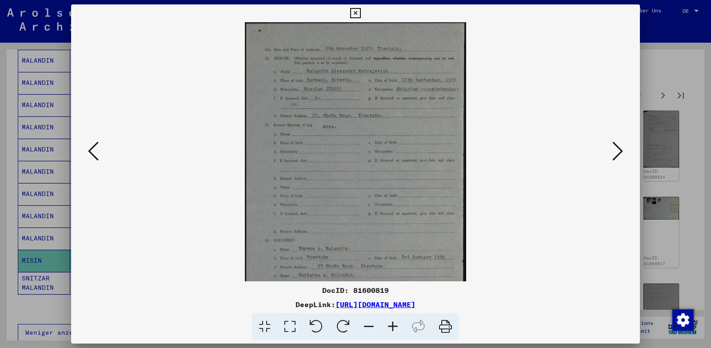
click at [390, 328] on icon at bounding box center [393, 326] width 24 height 27
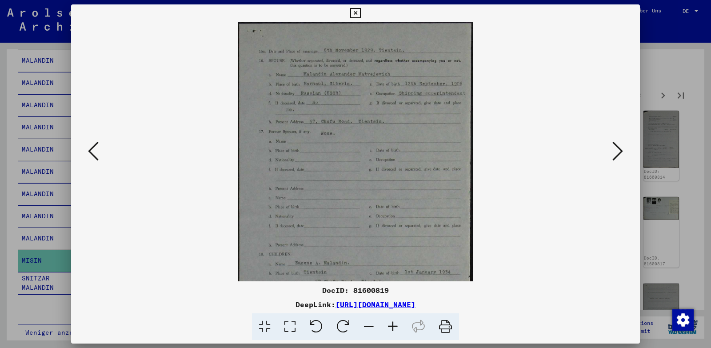
click at [390, 328] on icon at bounding box center [393, 326] width 24 height 27
click at [389, 328] on icon at bounding box center [393, 326] width 24 height 27
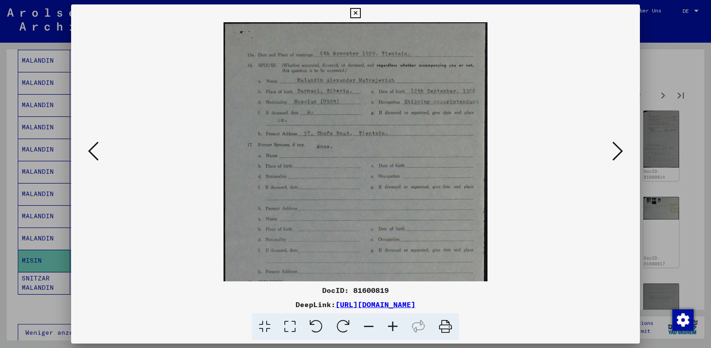
click at [389, 328] on icon at bounding box center [393, 326] width 24 height 27
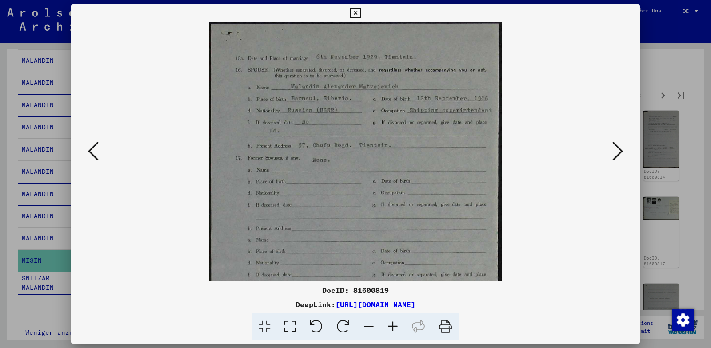
click at [389, 328] on icon at bounding box center [393, 326] width 24 height 27
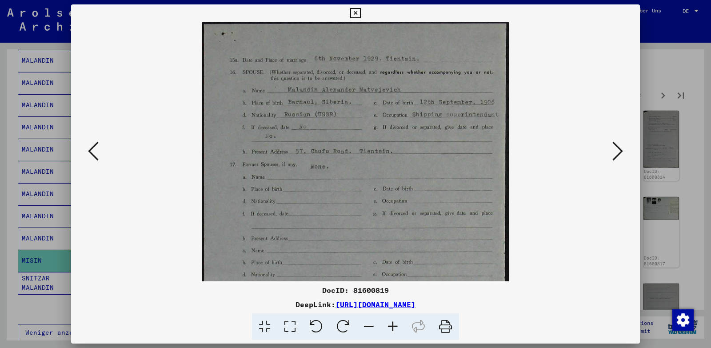
click at [389, 328] on icon at bounding box center [393, 326] width 24 height 27
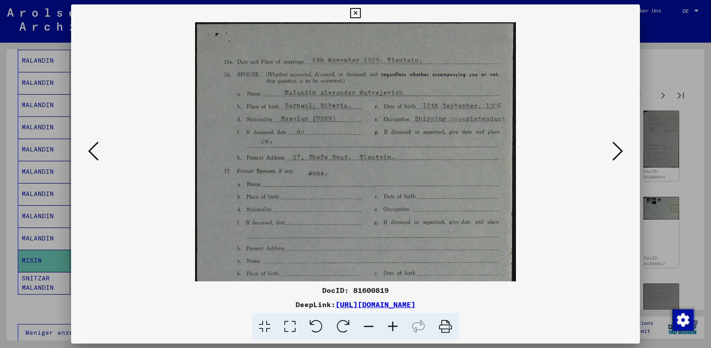
click at [389, 328] on icon at bounding box center [393, 326] width 24 height 27
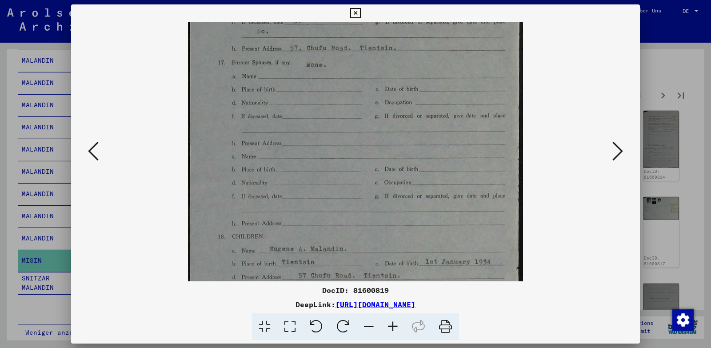
drag, startPoint x: 395, startPoint y: 222, endPoint x: 372, endPoint y: 107, distance: 118.1
click at [372, 107] on img at bounding box center [355, 169] width 334 height 525
click at [619, 149] on icon at bounding box center [617, 150] width 11 height 21
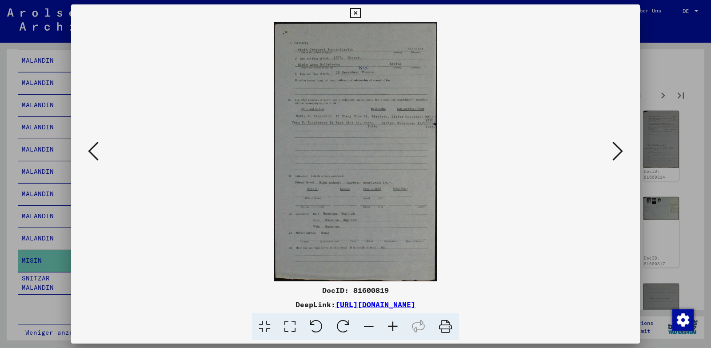
scroll to position [0, 0]
click at [393, 323] on icon at bounding box center [393, 326] width 24 height 27
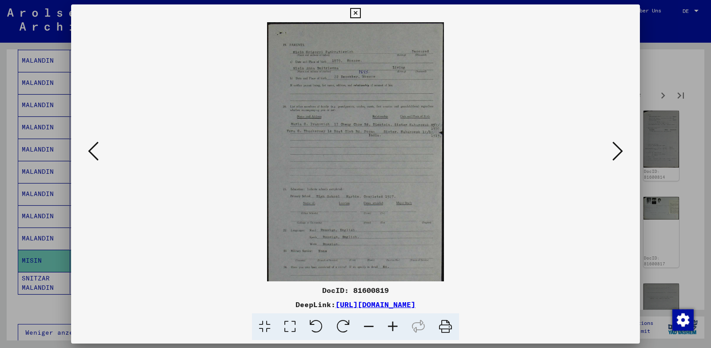
click at [393, 323] on icon at bounding box center [393, 326] width 24 height 27
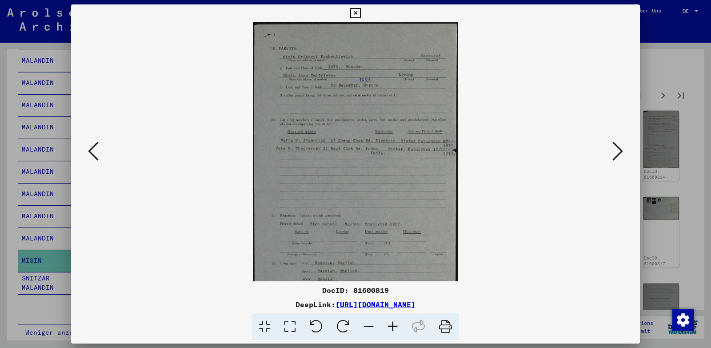
click at [392, 323] on icon at bounding box center [393, 326] width 24 height 27
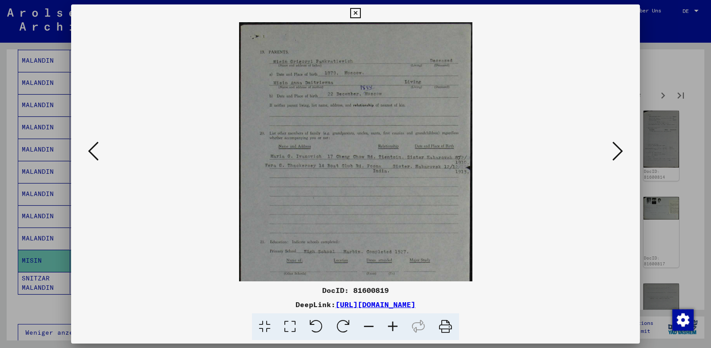
click at [392, 323] on icon at bounding box center [393, 326] width 24 height 27
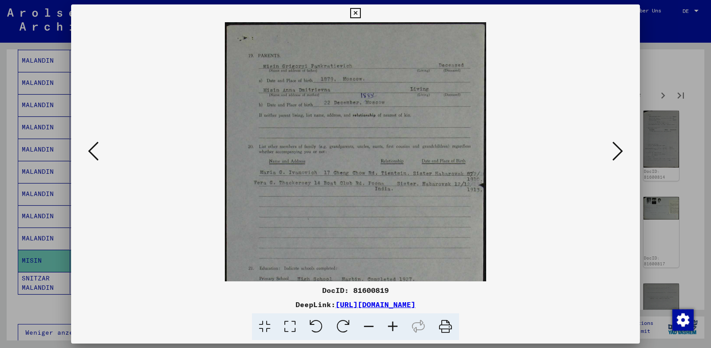
click at [392, 323] on icon at bounding box center [393, 326] width 24 height 27
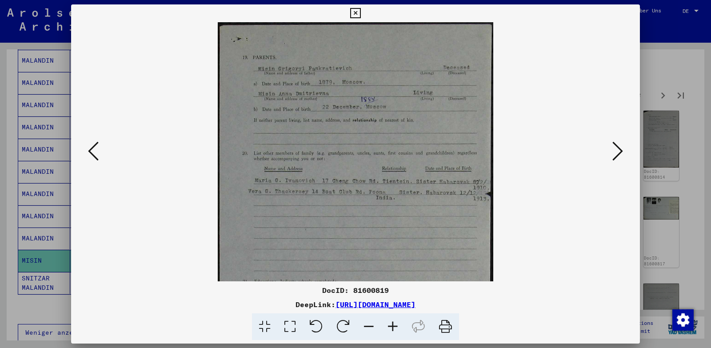
click at [392, 323] on icon at bounding box center [393, 326] width 24 height 27
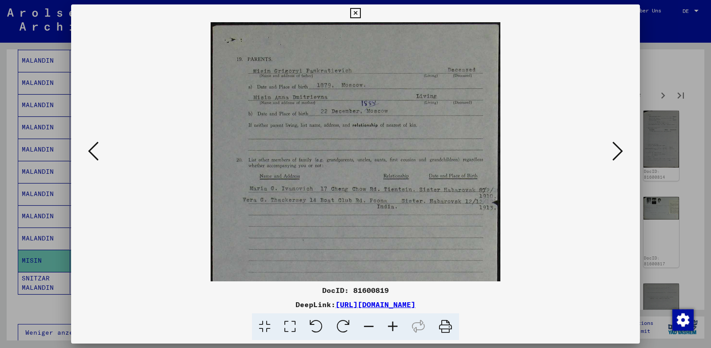
click at [616, 144] on icon at bounding box center [617, 150] width 11 height 21
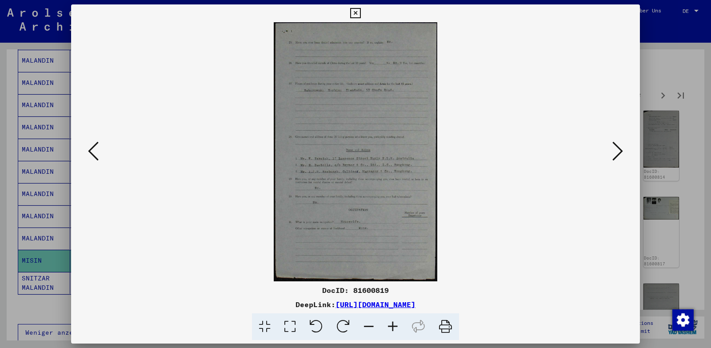
click at [616, 144] on icon at bounding box center [617, 150] width 11 height 21
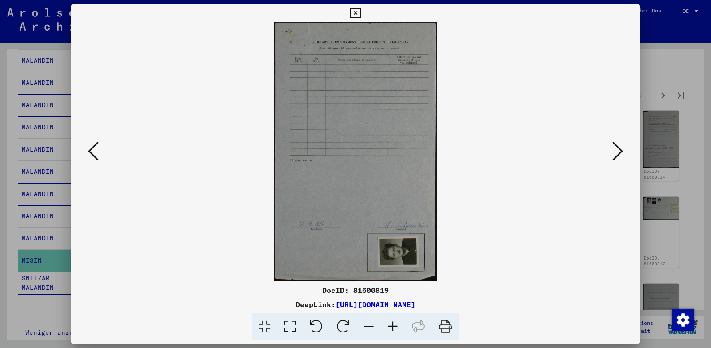
click at [353, 11] on icon at bounding box center [355, 13] width 10 height 11
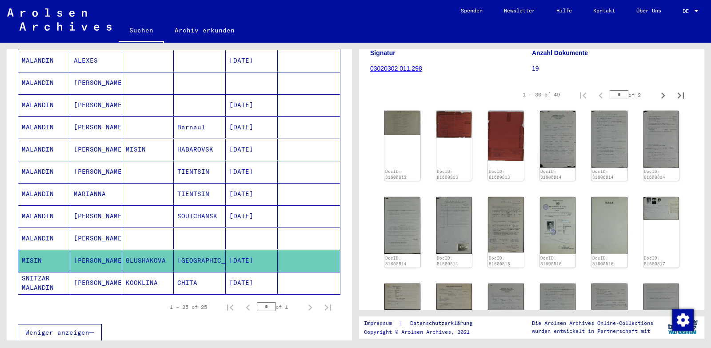
click at [200, 205] on mat-cell "SOUTCHANSK" at bounding box center [200, 216] width 52 height 22
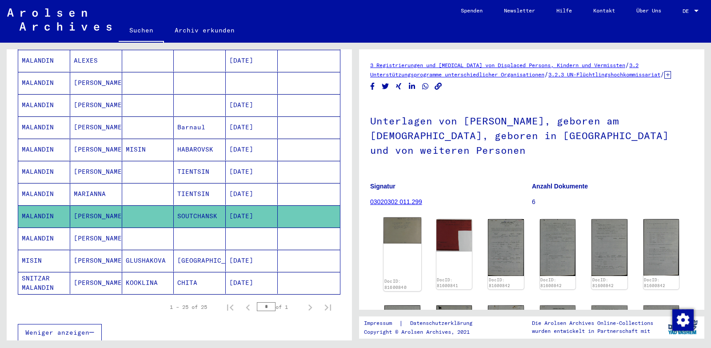
click at [400, 234] on img at bounding box center [402, 230] width 38 height 26
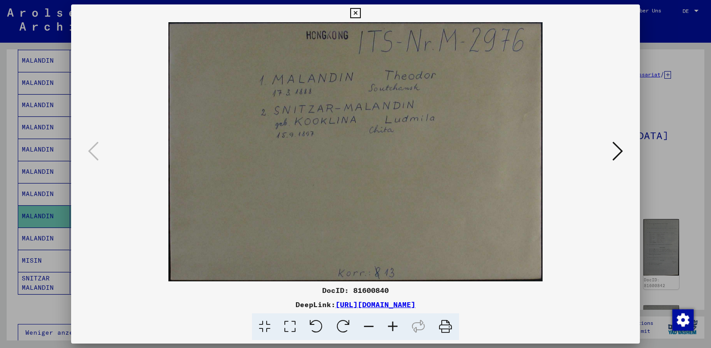
click at [353, 10] on icon at bounding box center [355, 13] width 10 height 11
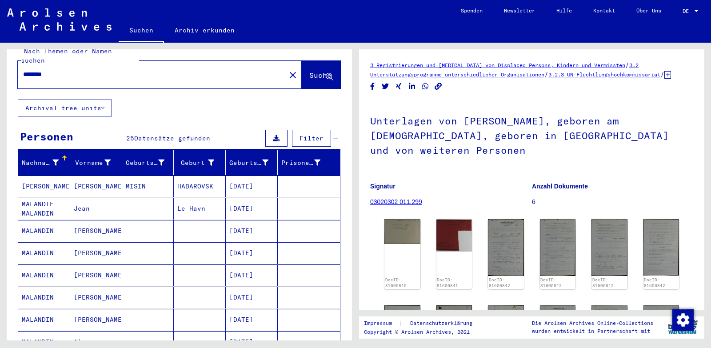
scroll to position [6, 0]
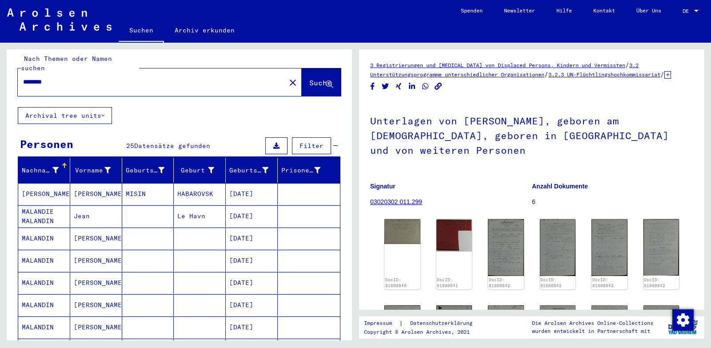
click at [133, 187] on mat-cell "MISIN" at bounding box center [148, 194] width 52 height 22
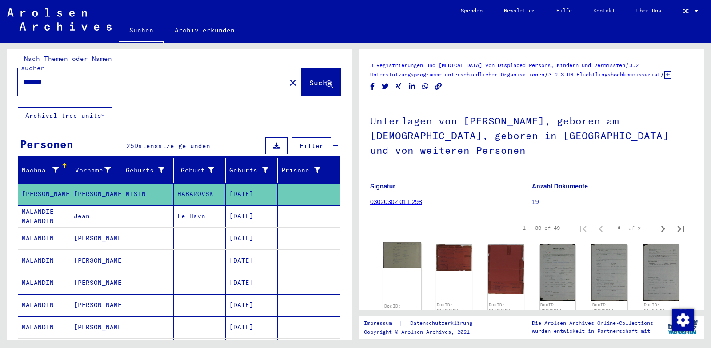
click at [404, 260] on img at bounding box center [402, 255] width 38 height 26
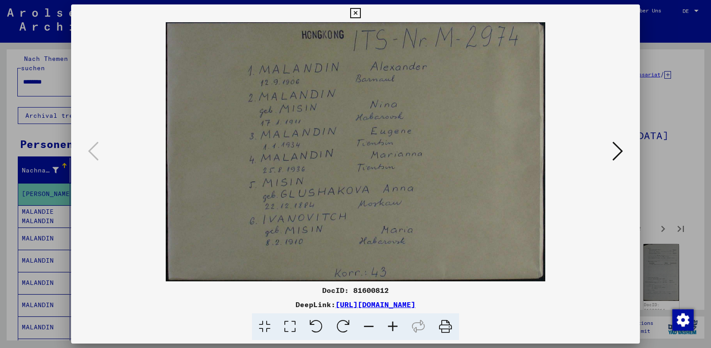
click at [355, 11] on icon at bounding box center [355, 13] width 10 height 11
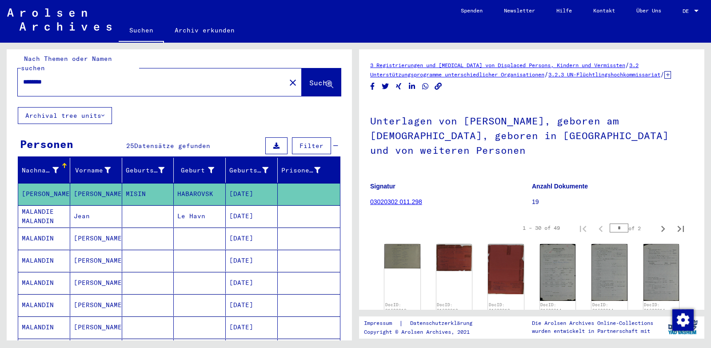
click at [57, 72] on div "********" at bounding box center [149, 82] width 262 height 20
click at [53, 77] on input "********" at bounding box center [151, 81] width 257 height 9
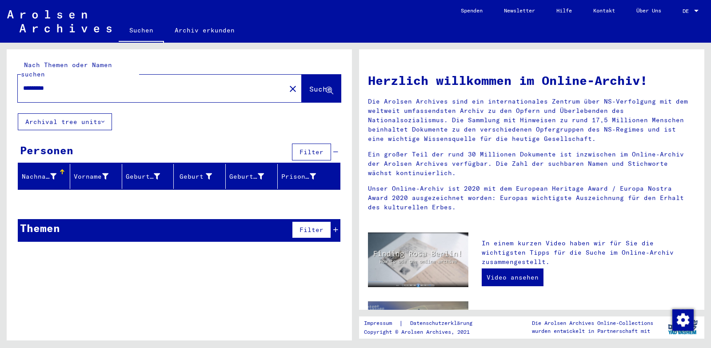
type input "*********"
click at [309, 84] on span "Suche" at bounding box center [320, 88] width 22 height 9
